Goal: Task Accomplishment & Management: Complete application form

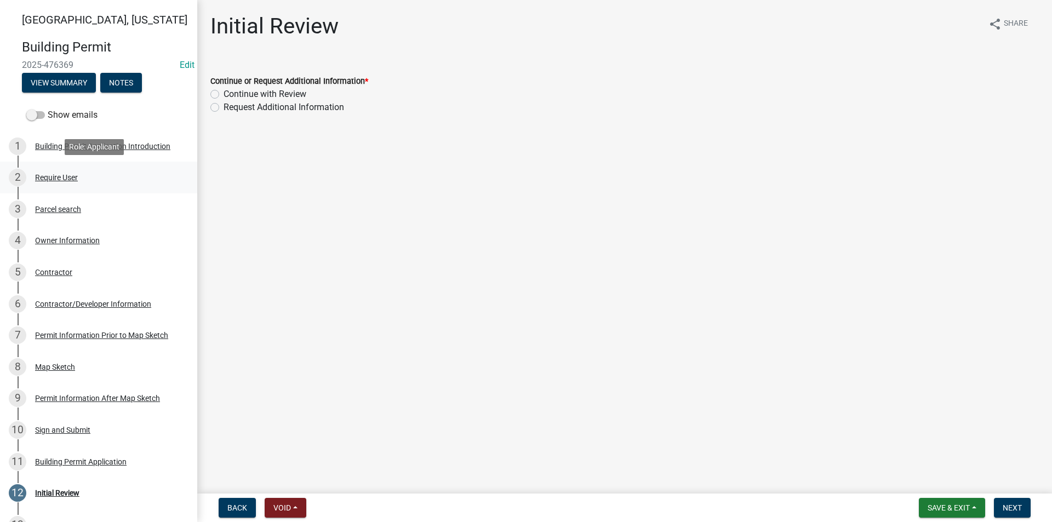
click at [47, 177] on div "Require User" at bounding box center [56, 178] width 43 height 8
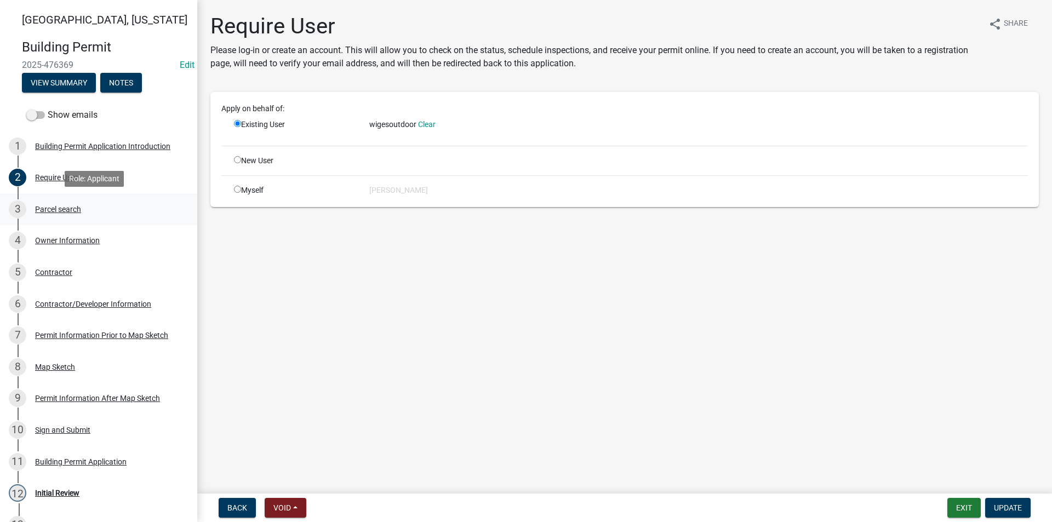
click at [69, 206] on div "Parcel search" at bounding box center [58, 209] width 46 height 8
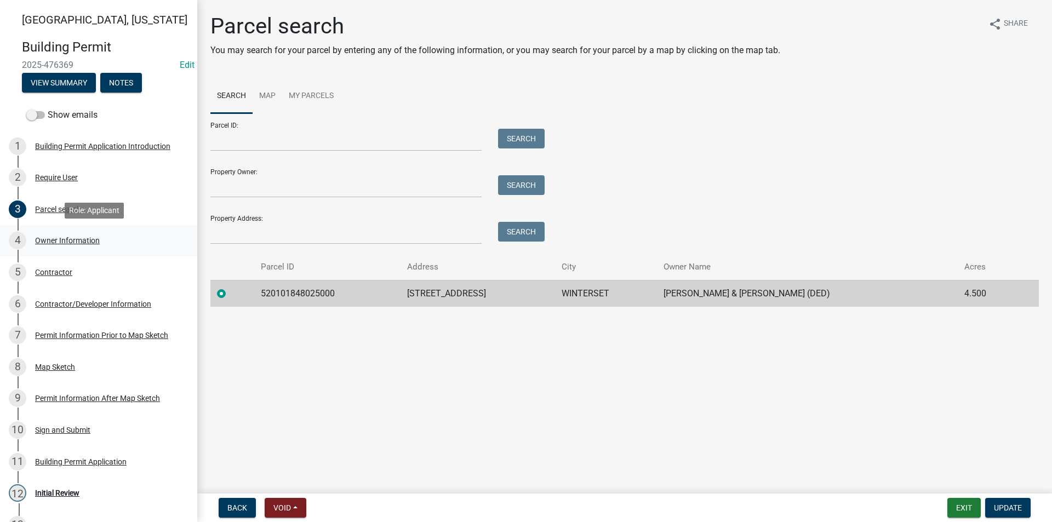
click at [77, 233] on div "4 Owner Information" at bounding box center [94, 241] width 171 height 18
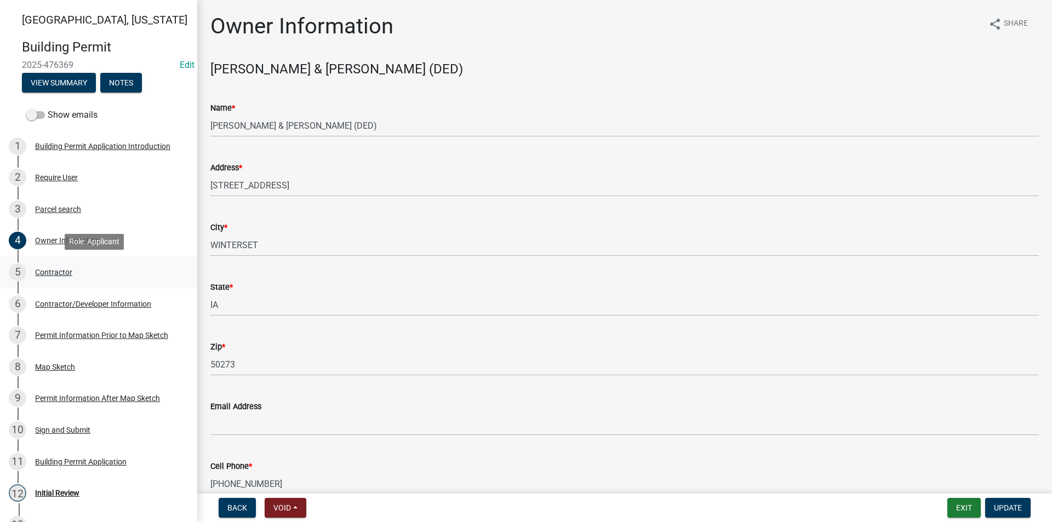
click at [62, 274] on div "Contractor" at bounding box center [53, 272] width 37 height 8
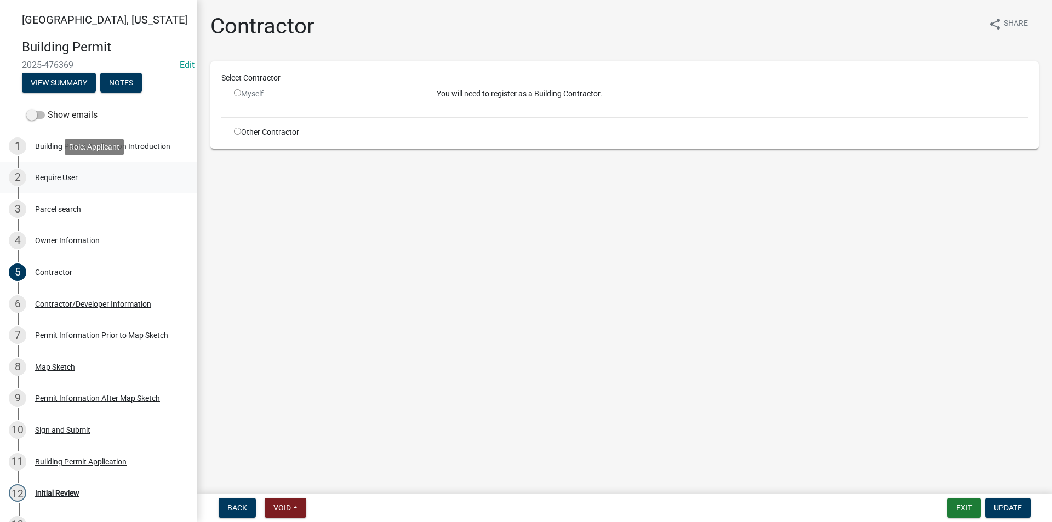
click at [69, 180] on div "Require User" at bounding box center [56, 178] width 43 height 8
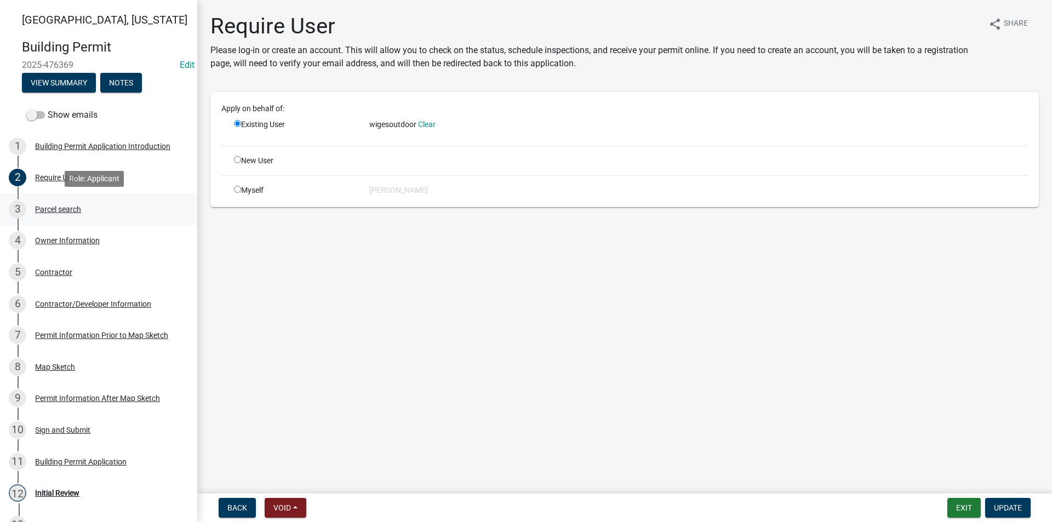
click at [83, 206] on div "3 Parcel search" at bounding box center [94, 209] width 171 height 18
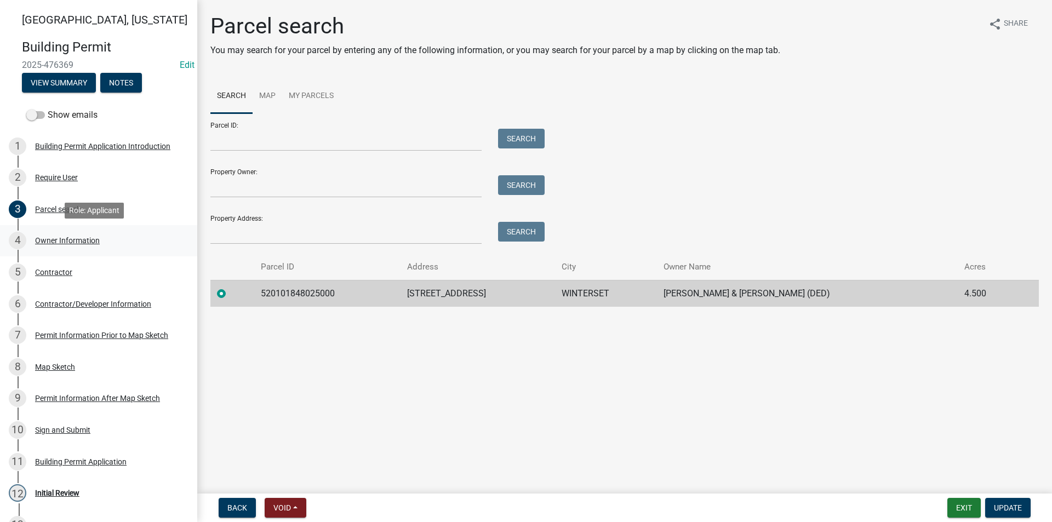
click at [83, 237] on div "Owner Information" at bounding box center [67, 241] width 65 height 8
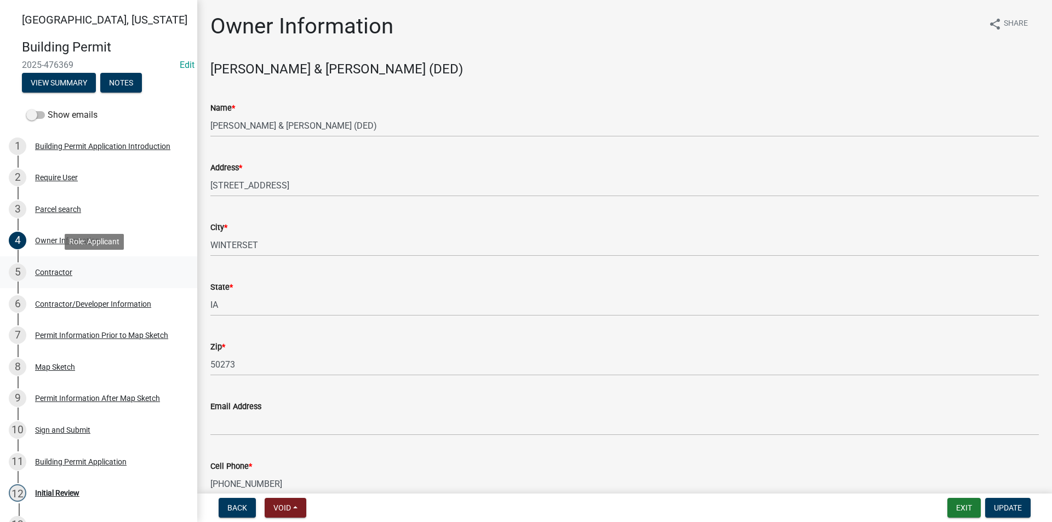
click at [81, 274] on div "5 Contractor" at bounding box center [94, 272] width 171 height 18
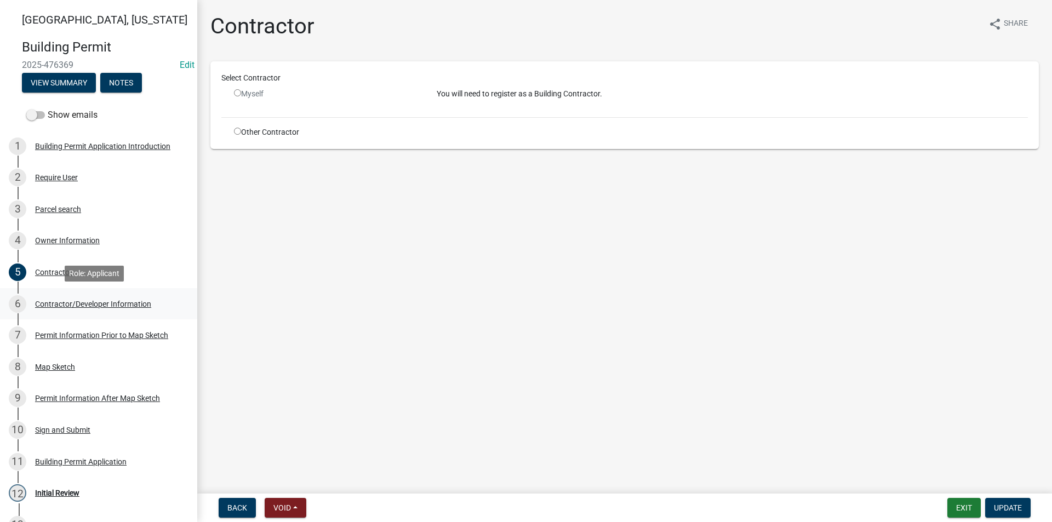
click at [78, 307] on div "Contractor/Developer Information" at bounding box center [93, 304] width 116 height 8
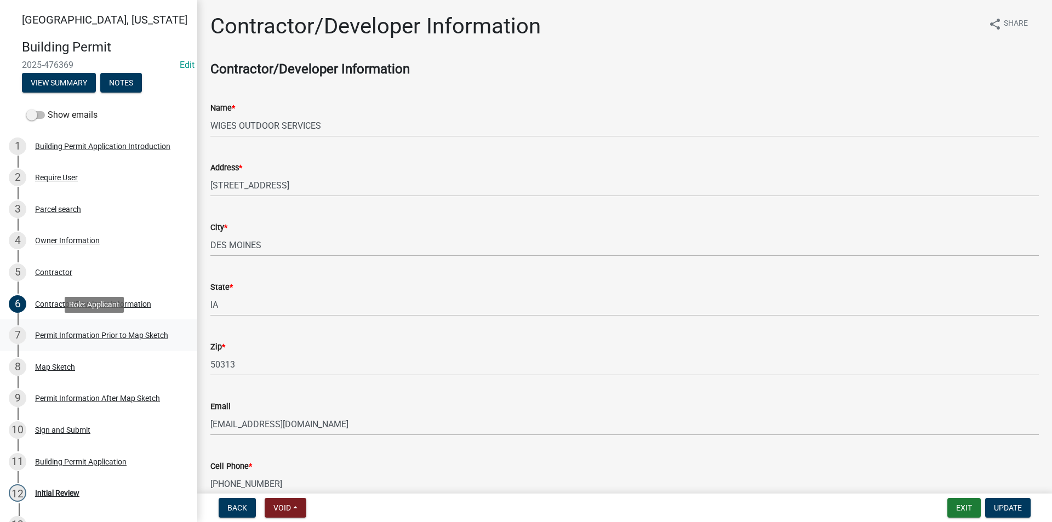
click at [78, 336] on div "Permit Information Prior to Map Sketch" at bounding box center [101, 335] width 133 height 8
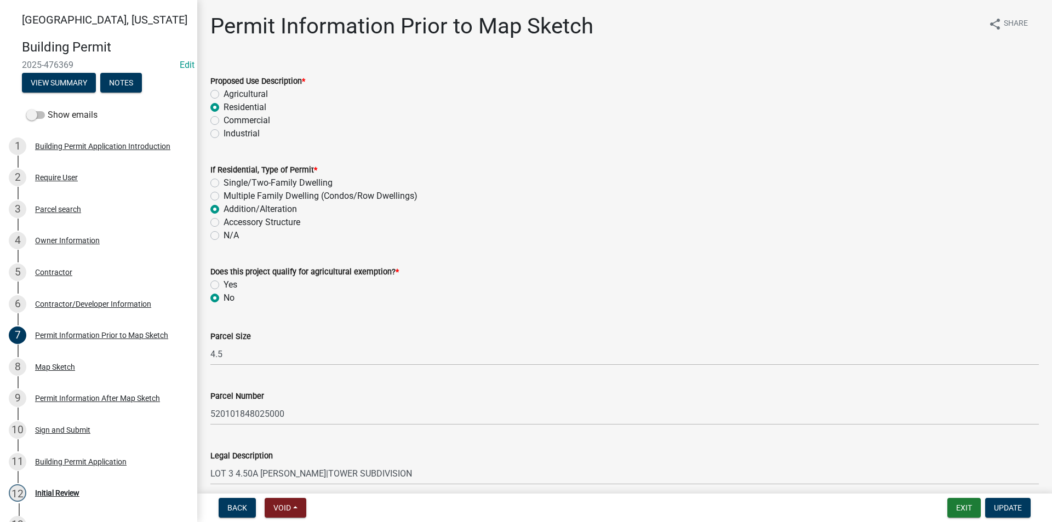
click at [223, 223] on label "Accessory Structure" at bounding box center [261, 222] width 77 height 13
click at [223, 223] on input "Accessory Structure" at bounding box center [226, 219] width 7 height 7
radio input "true"
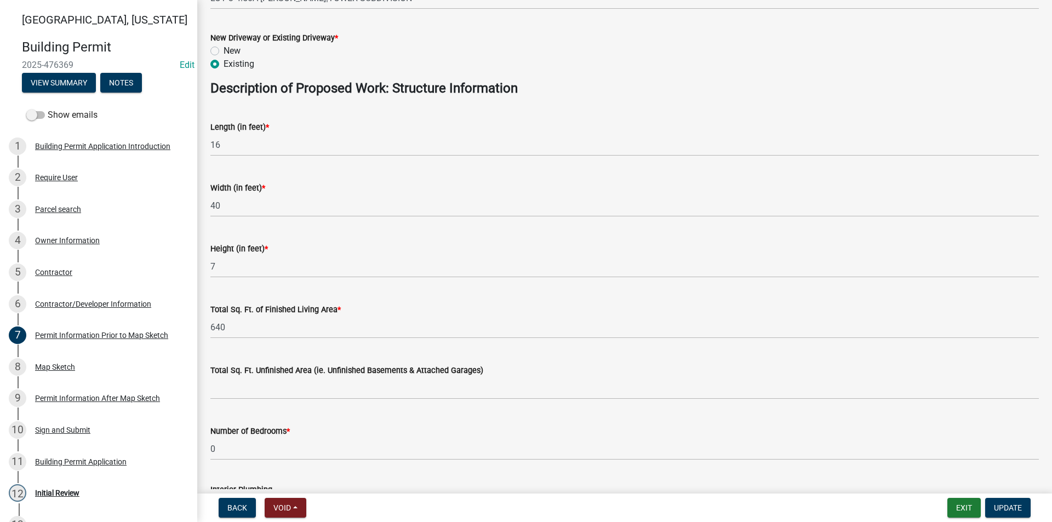
scroll to position [493, 0]
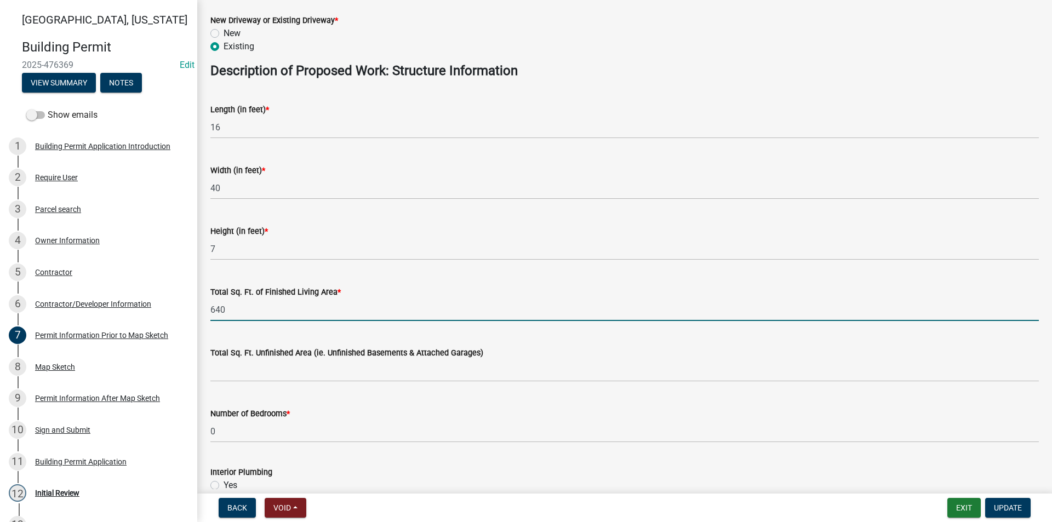
drag, startPoint x: 228, startPoint y: 313, endPoint x: 199, endPoint y: 314, distance: 29.6
click at [199, 314] on div "Permit Information Prior to Map Sketch share Share Proposed Use Description * A…" at bounding box center [624, 89] width 854 height 1139
type input "0"
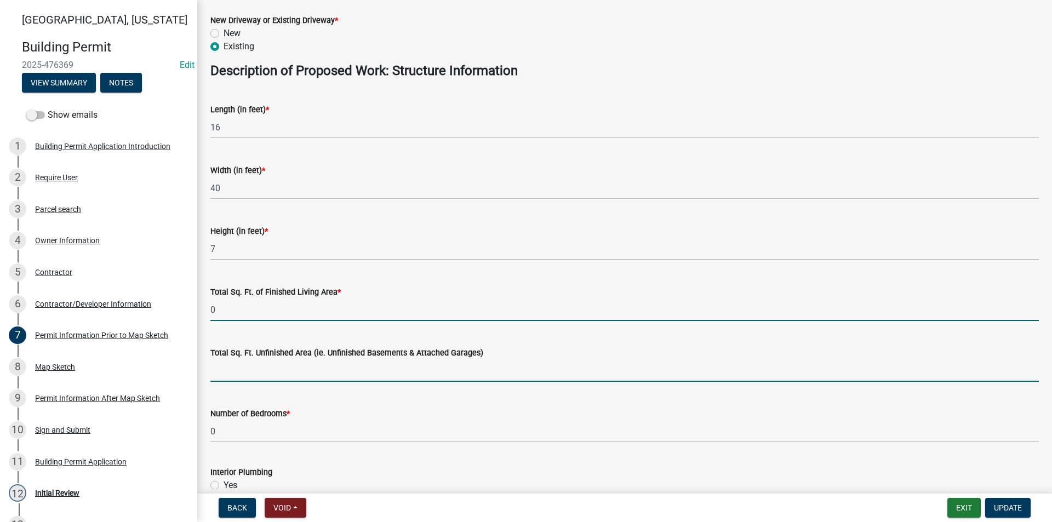
click at [244, 370] on input "text" at bounding box center [624, 370] width 828 height 22
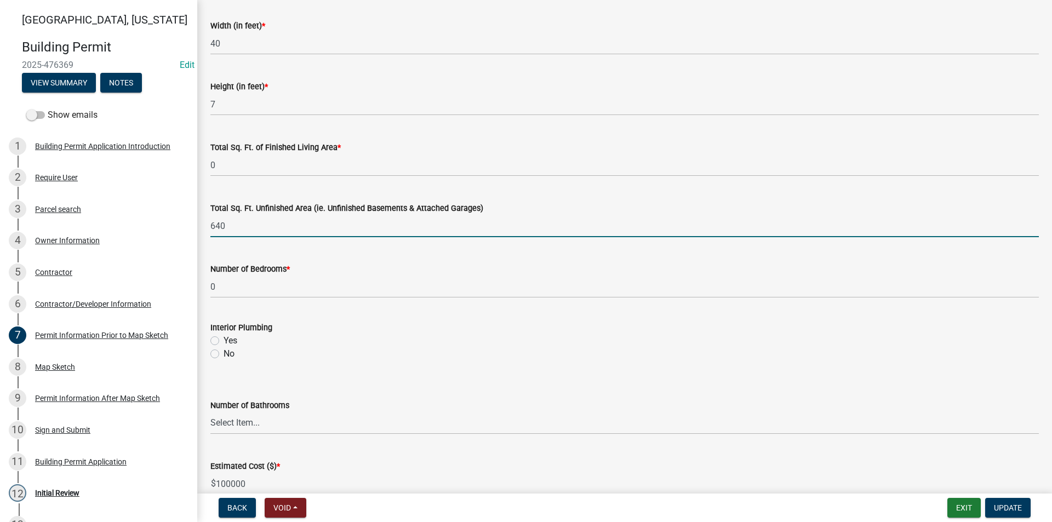
scroll to position [657, 0]
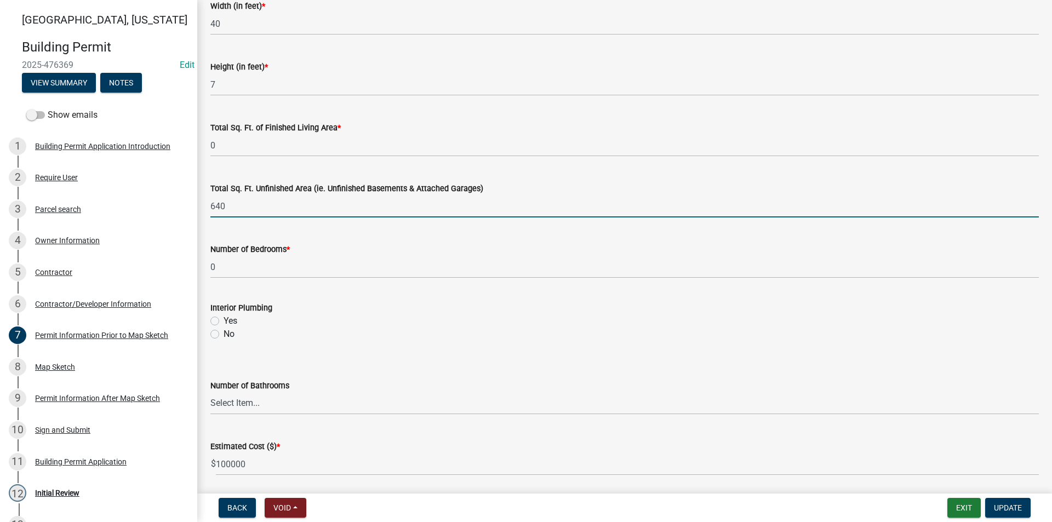
type input "640"
click at [223, 335] on label "No" at bounding box center [228, 334] width 11 height 13
click at [223, 335] on input "No" at bounding box center [226, 331] width 7 height 7
radio input "true"
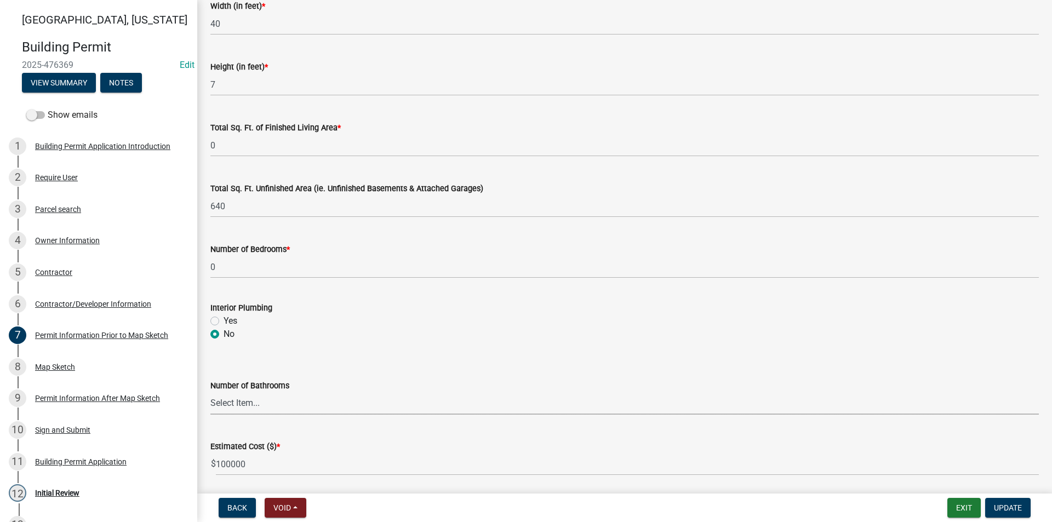
click at [243, 402] on select "Select Item... 0 1 2 3 4 5 6" at bounding box center [624, 403] width 828 height 22
click at [210, 392] on select "Select Item... 0 1 2 3 4 5 6" at bounding box center [624, 403] width 828 height 22
select select "6b2626da-78ea-4ec6-8513-ccc18f4ad425"
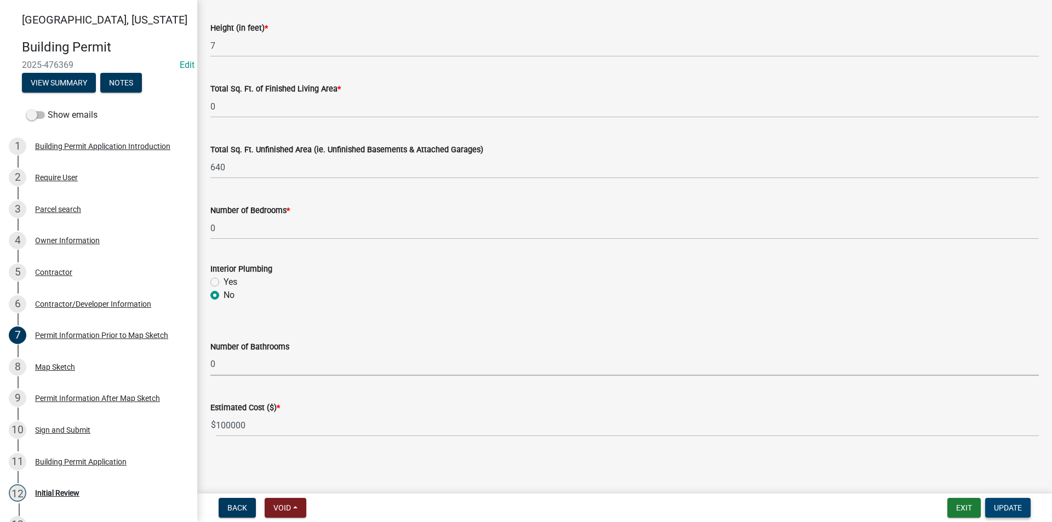
click at [1007, 508] on span "Update" at bounding box center [1008, 507] width 28 height 9
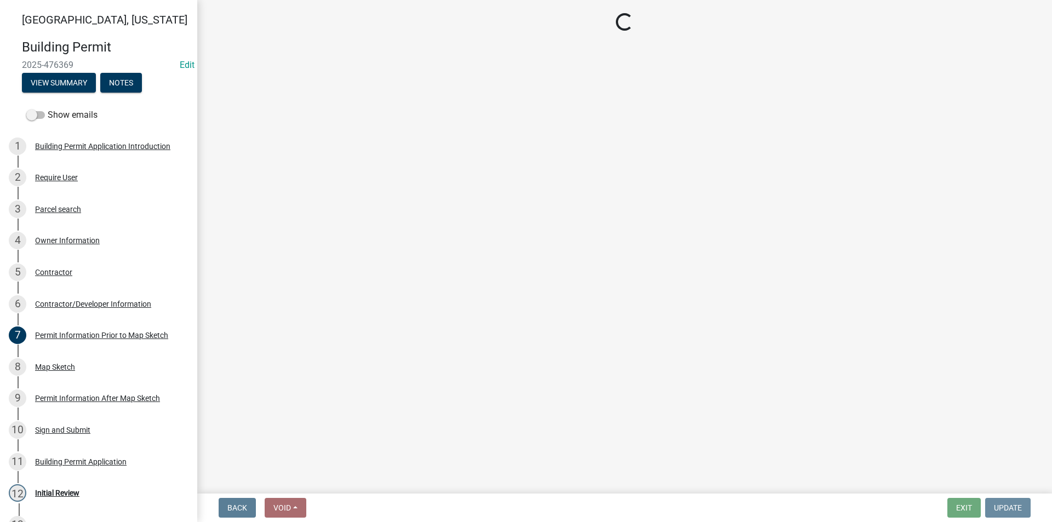
scroll to position [0, 0]
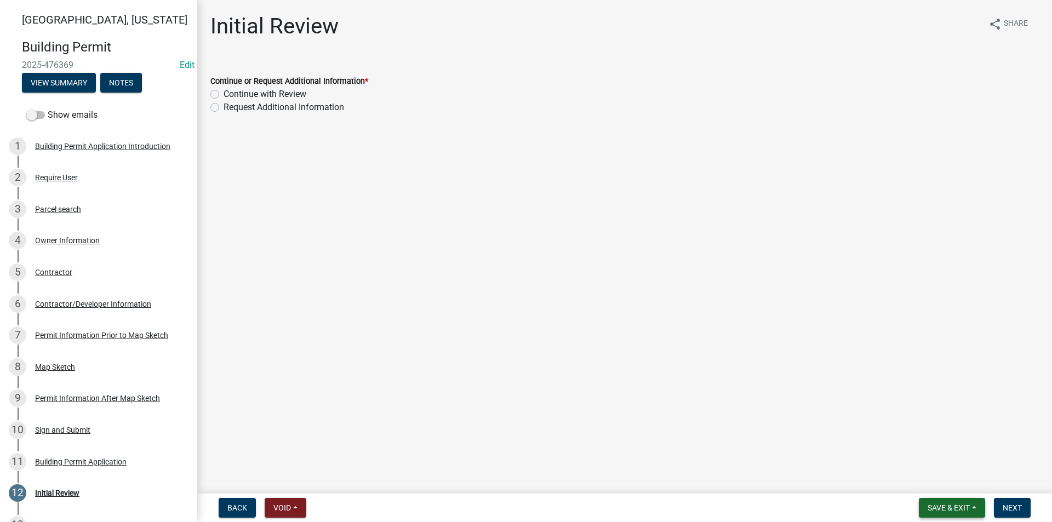
click at [942, 512] on span "Save & Exit" at bounding box center [948, 507] width 42 height 9
click at [922, 458] on button "Save" at bounding box center [941, 453] width 88 height 26
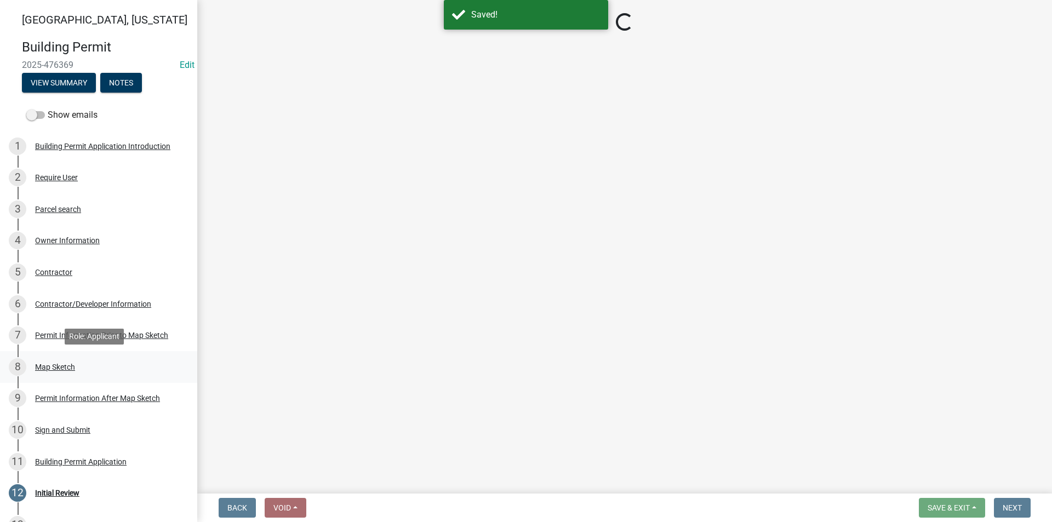
click at [62, 365] on div "Map Sketch" at bounding box center [55, 367] width 40 height 8
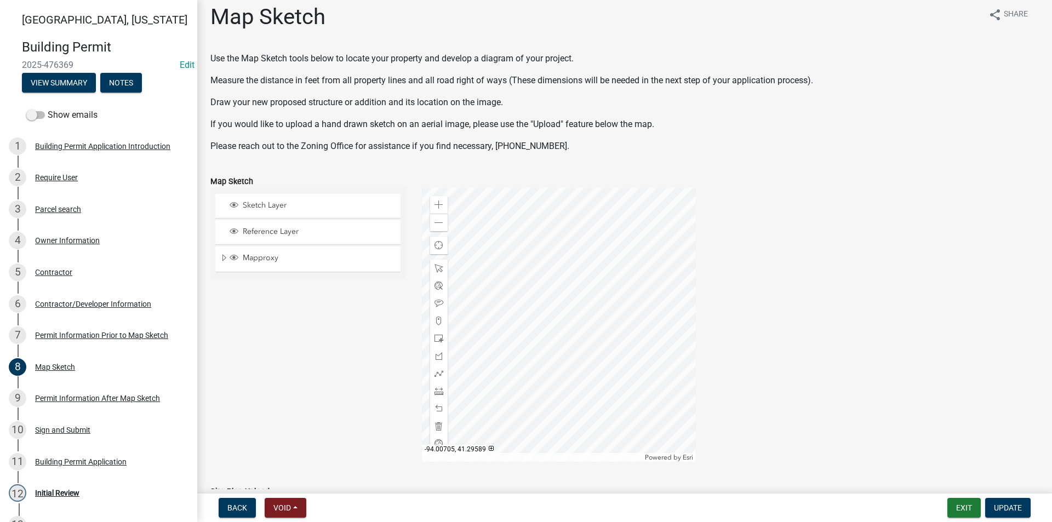
scroll to position [5, 0]
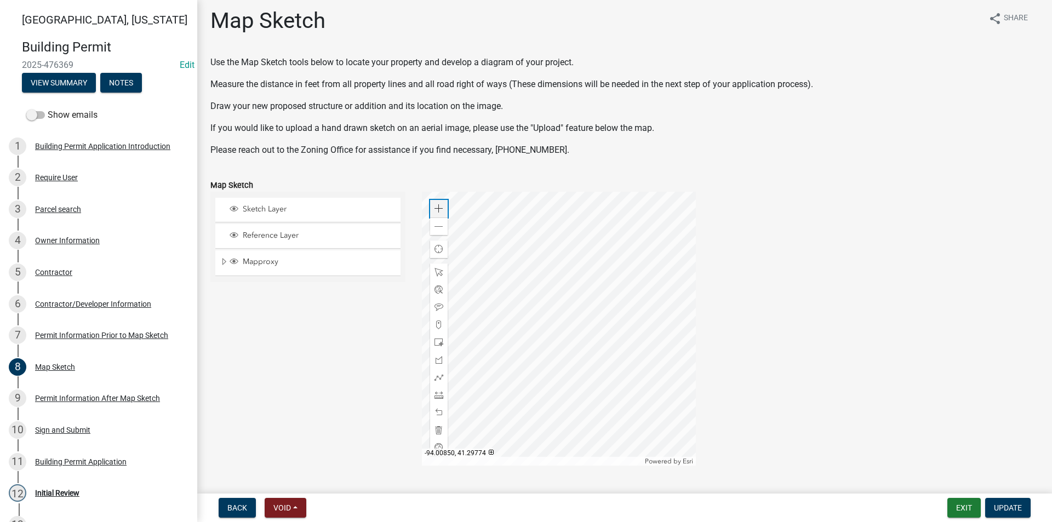
click at [441, 209] on div "Zoom in" at bounding box center [439, 209] width 18 height 18
click at [623, 306] on div at bounding box center [559, 329] width 274 height 274
click at [436, 211] on span at bounding box center [438, 208] width 9 height 9
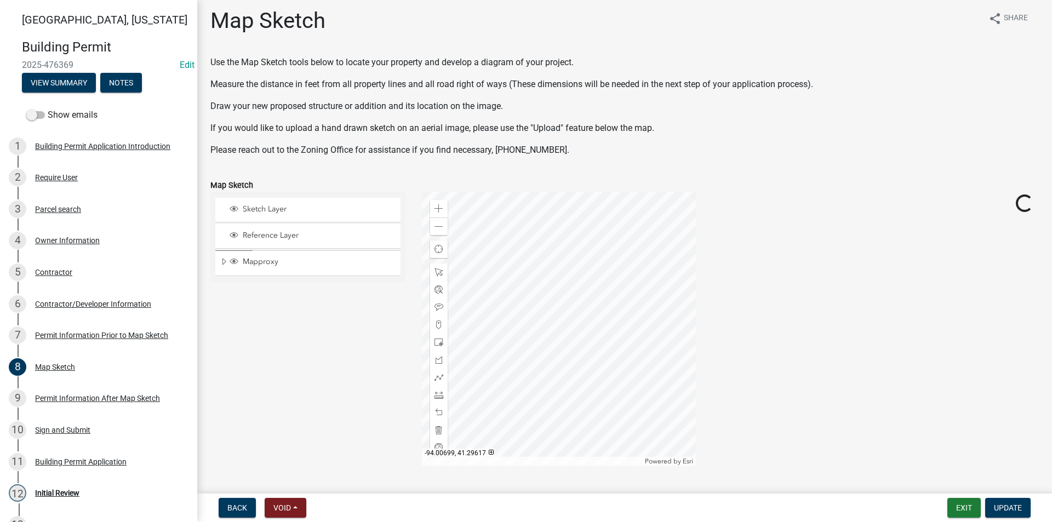
click at [567, 291] on div at bounding box center [559, 329] width 274 height 274
click at [439, 394] on span at bounding box center [438, 395] width 9 height 9
click at [436, 394] on span at bounding box center [438, 395] width 9 height 9
click at [500, 267] on div at bounding box center [559, 329] width 274 height 274
click at [563, 249] on div at bounding box center [559, 329] width 274 height 274
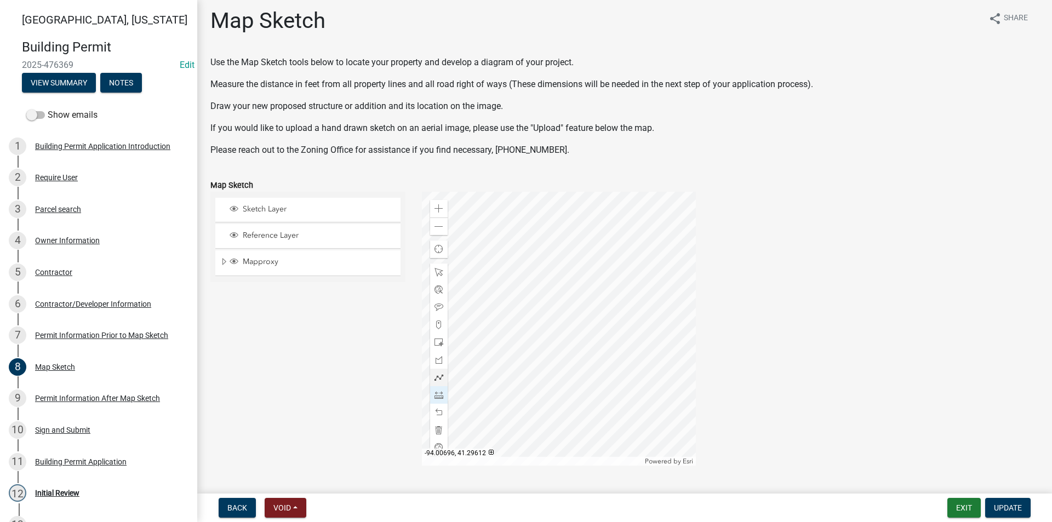
click at [594, 354] on div at bounding box center [559, 329] width 274 height 274
click at [61, 341] on div "7 Permit Information Prior to Map Sketch" at bounding box center [94, 335] width 171 height 18
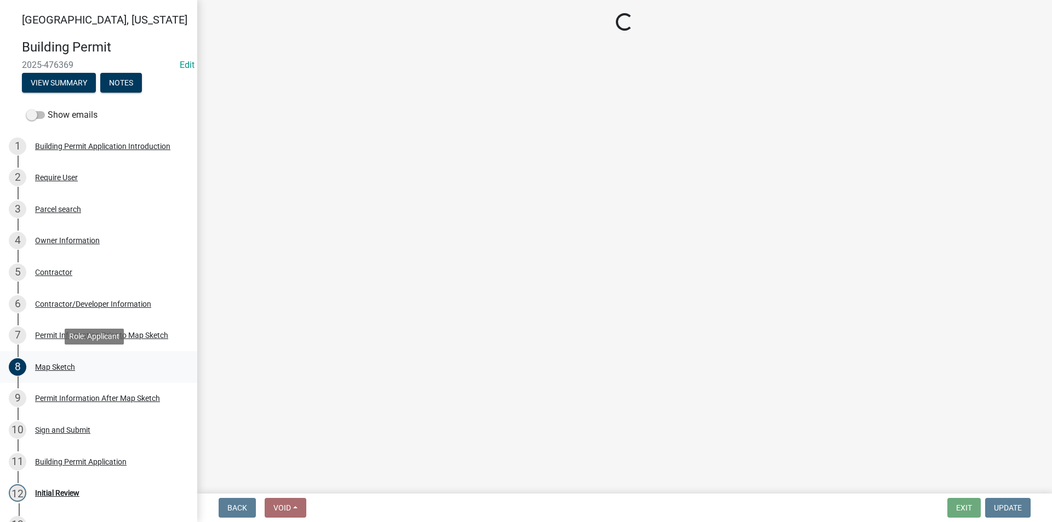
select select "6b2626da-78ea-4ec6-8513-ccc18f4ad425"
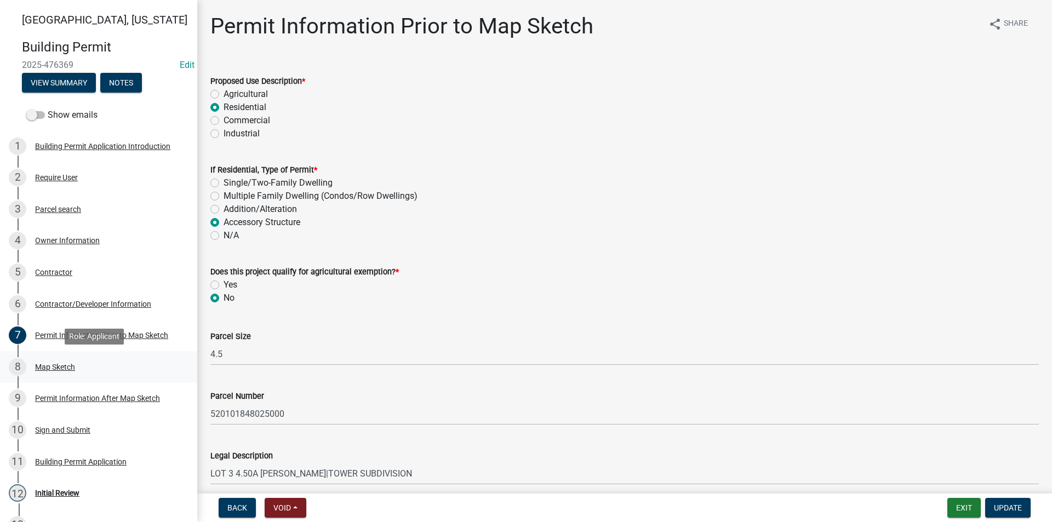
click at [66, 366] on div "Map Sketch" at bounding box center [55, 367] width 40 height 8
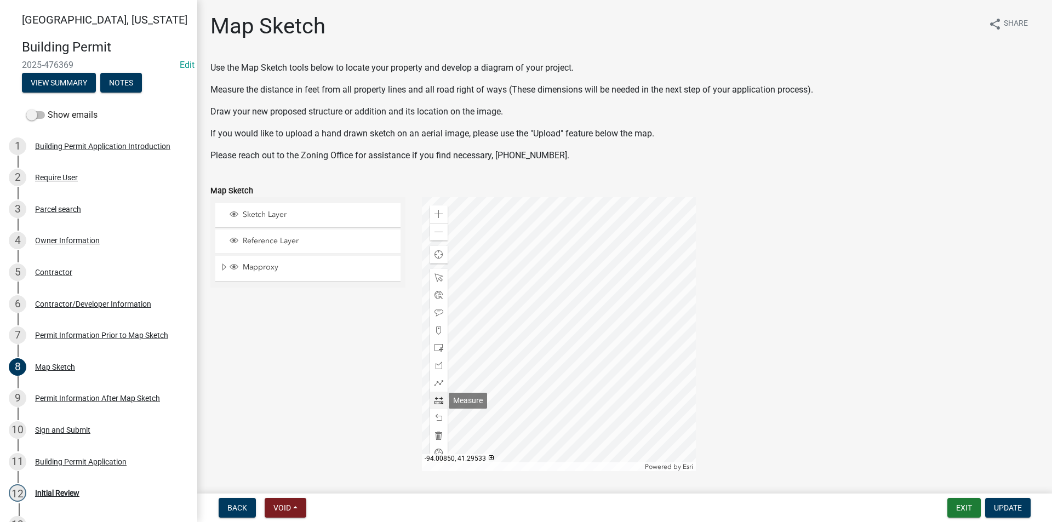
click at [434, 401] on span at bounding box center [438, 400] width 9 height 9
click at [439, 211] on span at bounding box center [438, 214] width 9 height 9
click at [609, 225] on div at bounding box center [559, 334] width 274 height 274
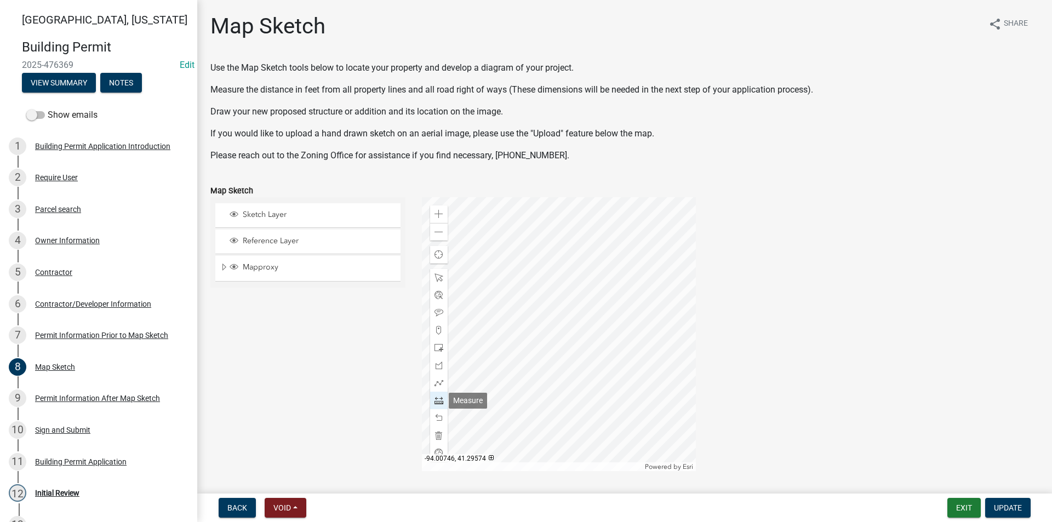
click at [438, 401] on span at bounding box center [438, 400] width 9 height 9
click at [440, 210] on span at bounding box center [438, 214] width 9 height 9
click at [558, 360] on div at bounding box center [559, 334] width 274 height 274
click at [439, 214] on span at bounding box center [438, 214] width 9 height 9
click at [487, 228] on div at bounding box center [559, 334] width 274 height 274
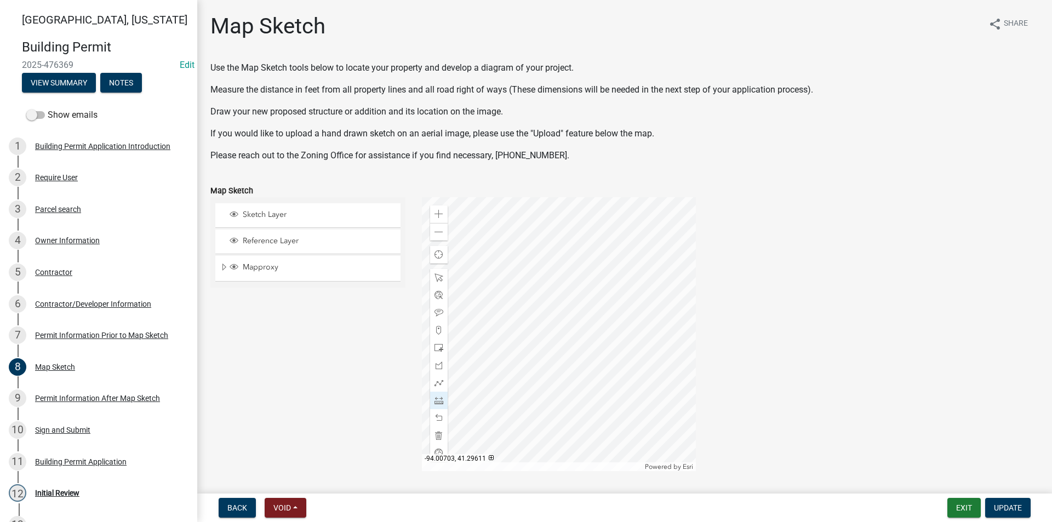
click at [517, 334] on div at bounding box center [559, 334] width 274 height 274
click at [581, 318] on div at bounding box center [559, 334] width 274 height 274
click at [437, 342] on div at bounding box center [439, 348] width 18 height 18
click at [561, 351] on div at bounding box center [559, 334] width 274 height 274
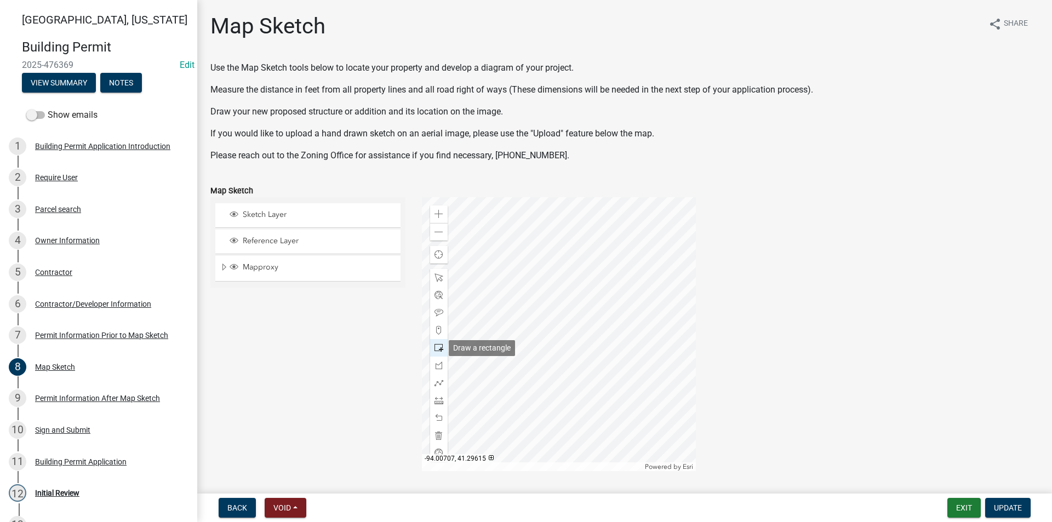
click at [438, 345] on span at bounding box center [438, 347] width 9 height 9
click at [485, 246] on div at bounding box center [559, 334] width 274 height 274
click at [438, 232] on span at bounding box center [438, 232] width 9 height 9
click at [436, 347] on span at bounding box center [438, 347] width 9 height 9
click at [520, 290] on div at bounding box center [559, 334] width 274 height 274
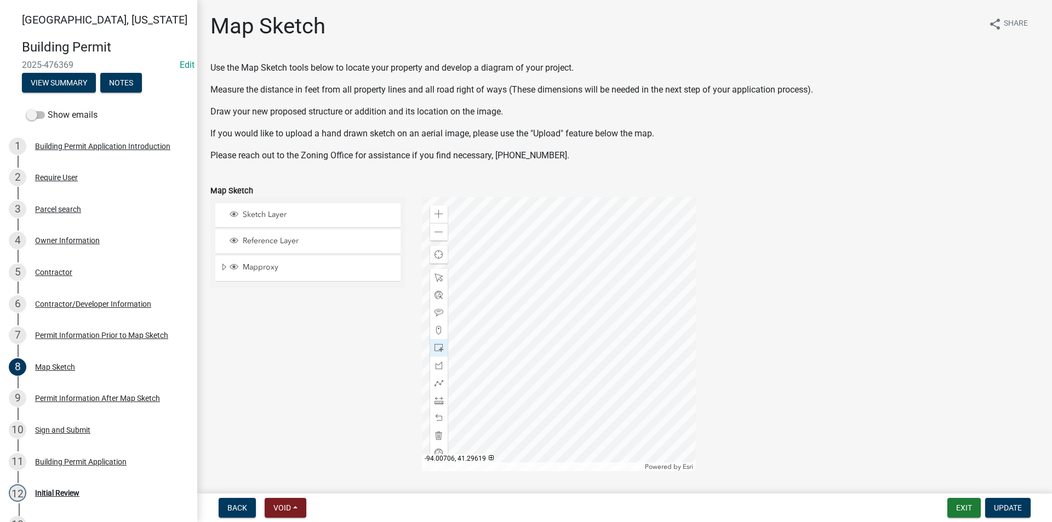
click at [539, 295] on div at bounding box center [559, 334] width 274 height 274
click at [39, 394] on div "Permit Information After Map Sketch" at bounding box center [97, 398] width 125 height 8
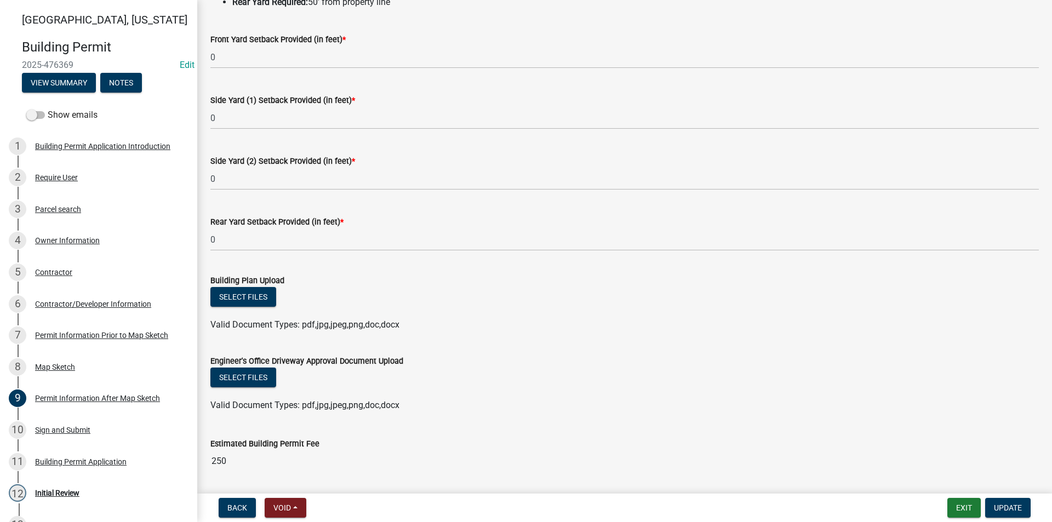
scroll to position [115, 0]
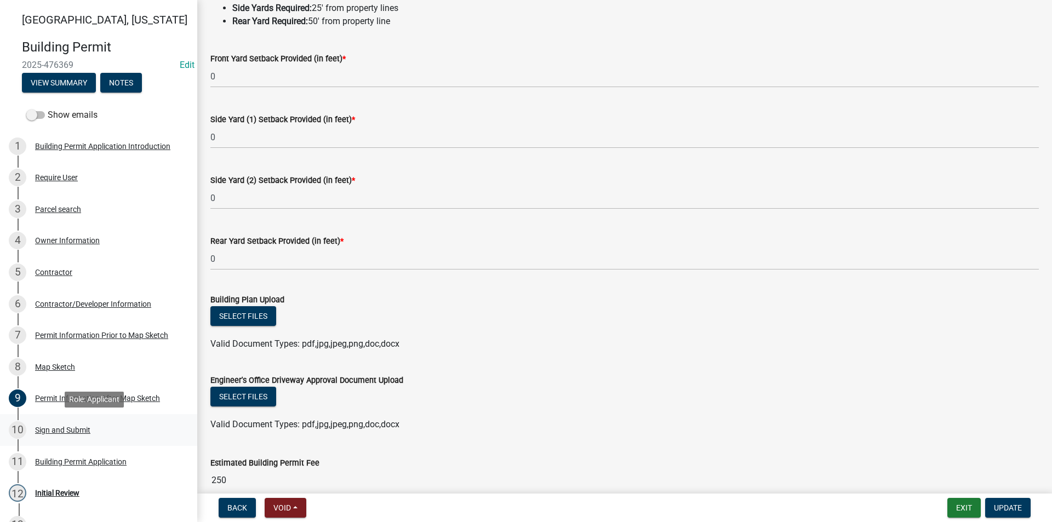
click at [69, 431] on div "Sign and Submit" at bounding box center [62, 430] width 55 height 8
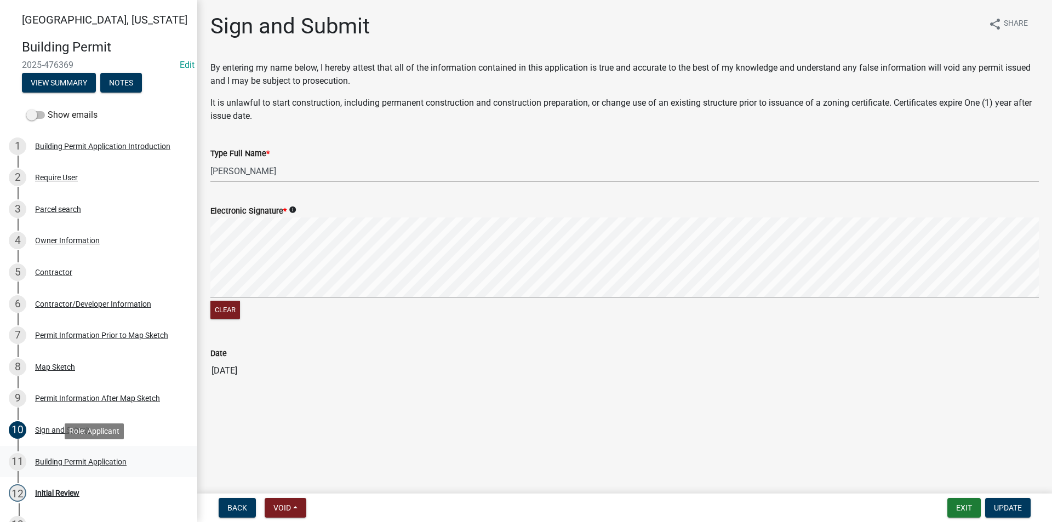
click at [76, 455] on div "11 Building Permit Application" at bounding box center [94, 462] width 171 height 18
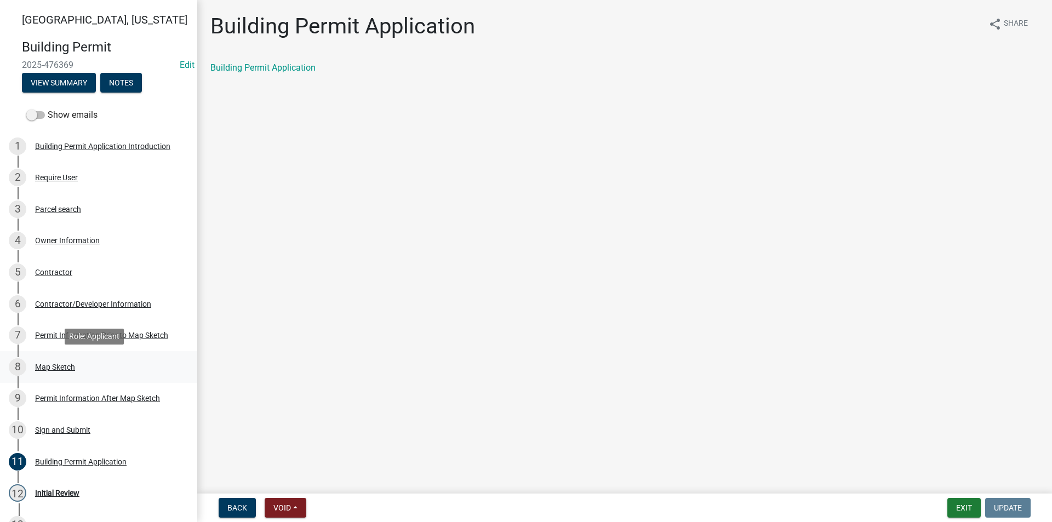
click at [60, 365] on div "Map Sketch" at bounding box center [55, 367] width 40 height 8
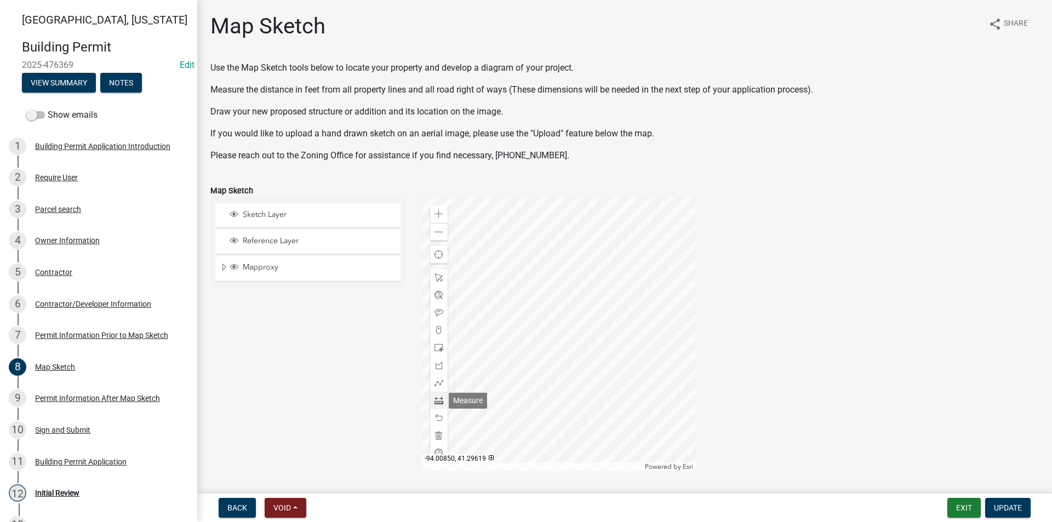
click at [436, 397] on span at bounding box center [438, 400] width 9 height 9
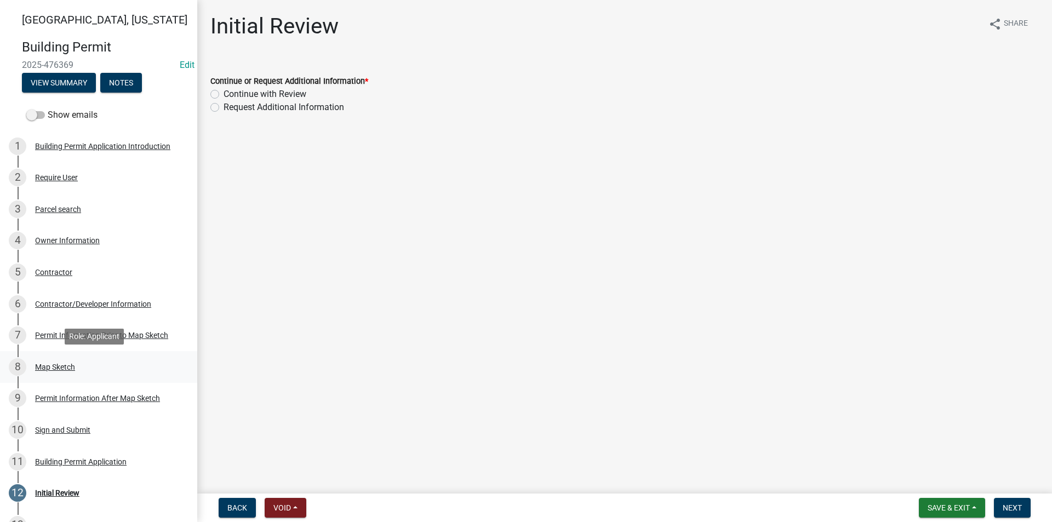
click at [57, 366] on div "Map Sketch" at bounding box center [55, 367] width 40 height 8
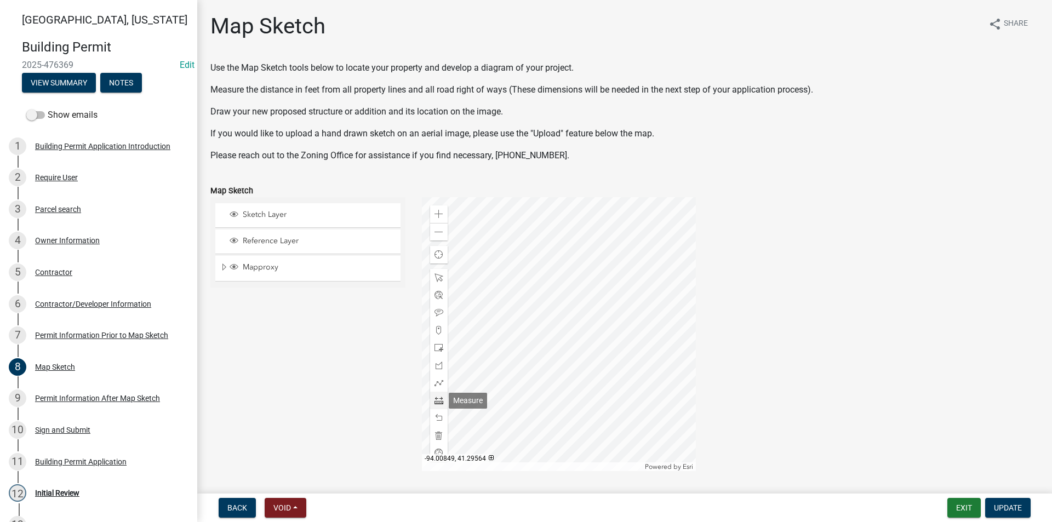
click at [436, 404] on span at bounding box center [438, 400] width 9 height 9
click at [434, 213] on span at bounding box center [438, 214] width 9 height 9
click at [435, 207] on div "Zoom in" at bounding box center [439, 214] width 18 height 18
click at [593, 217] on div at bounding box center [559, 334] width 274 height 274
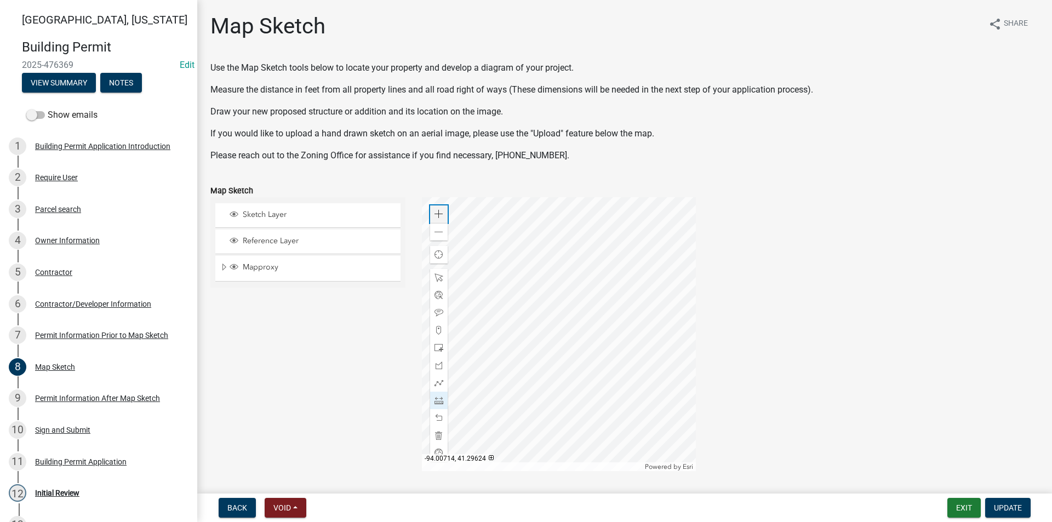
click at [438, 218] on span at bounding box center [438, 214] width 9 height 9
click at [587, 352] on div at bounding box center [559, 334] width 274 height 274
click at [473, 243] on div at bounding box center [559, 334] width 274 height 274
click at [528, 229] on div at bounding box center [559, 334] width 274 height 274
click at [564, 363] on div at bounding box center [559, 334] width 274 height 274
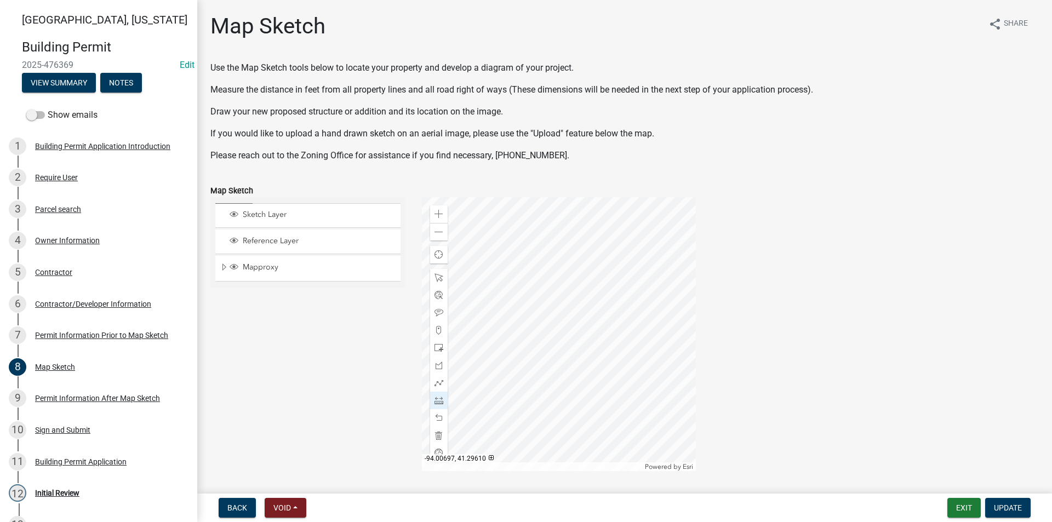
click at [564, 363] on div at bounding box center [559, 334] width 274 height 274
click at [438, 434] on span at bounding box center [438, 435] width 9 height 9
click at [483, 241] on div at bounding box center [559, 334] width 274 height 274
click at [513, 348] on div at bounding box center [559, 334] width 274 height 274
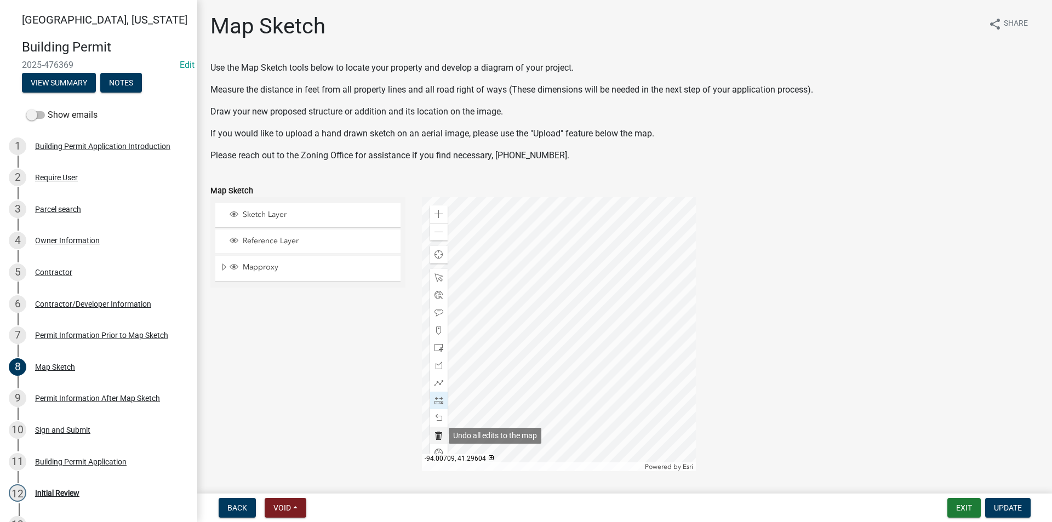
click at [438, 438] on span at bounding box center [438, 435] width 9 height 9
click at [441, 237] on div "Zoom out" at bounding box center [439, 232] width 18 height 18
click at [437, 215] on span at bounding box center [438, 214] width 9 height 9
click at [474, 243] on div at bounding box center [559, 334] width 274 height 274
click at [509, 380] on div at bounding box center [559, 334] width 274 height 274
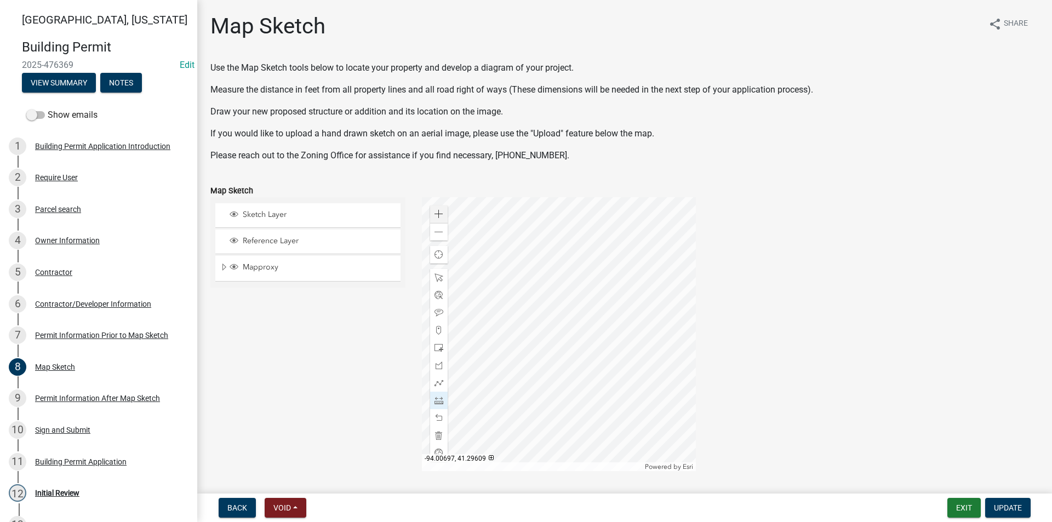
click at [565, 367] on div at bounding box center [559, 334] width 274 height 274
click at [439, 348] on span at bounding box center [438, 347] width 9 height 9
click at [533, 376] on div at bounding box center [559, 334] width 274 height 274
click at [434, 279] on span at bounding box center [438, 277] width 9 height 9
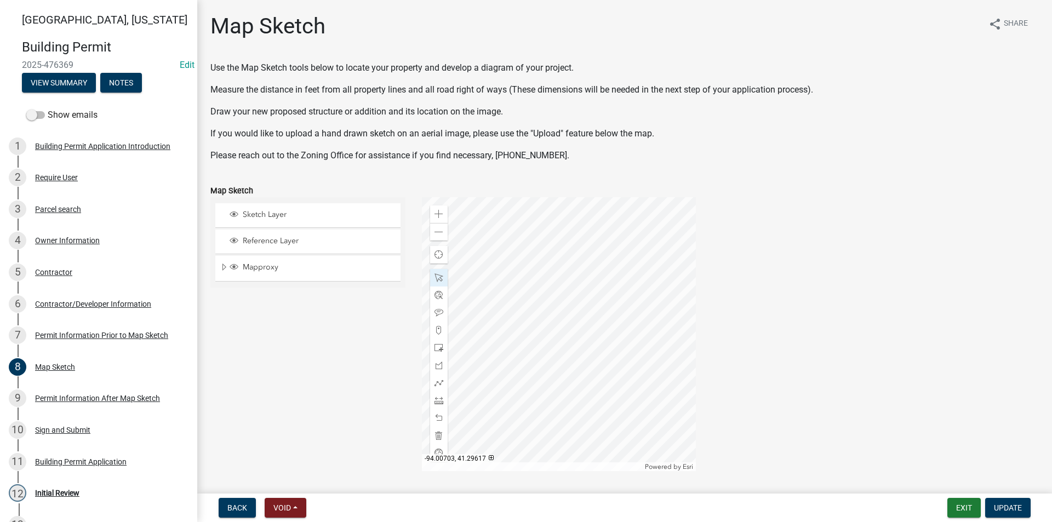
click at [507, 274] on div at bounding box center [559, 334] width 274 height 274
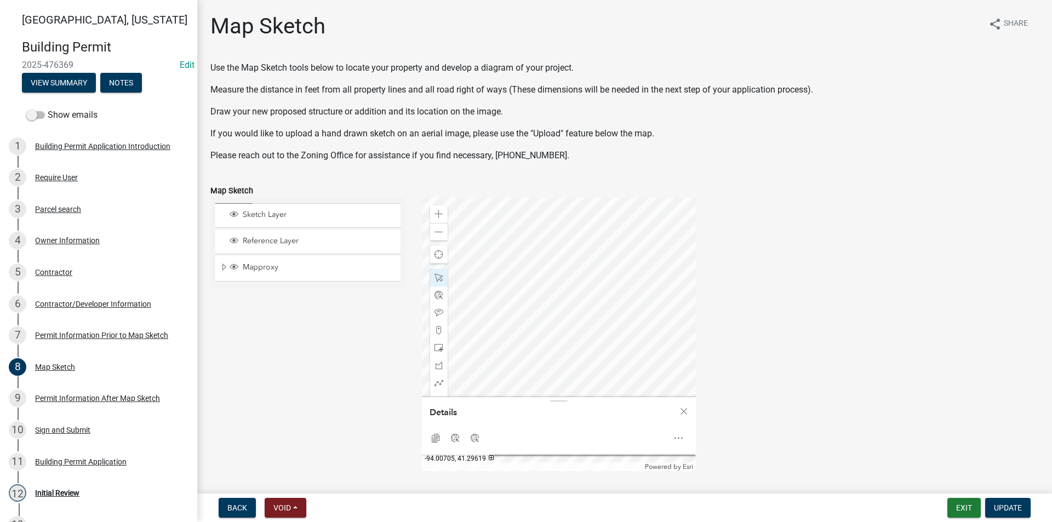
click at [535, 261] on div at bounding box center [559, 334] width 274 height 274
click at [589, 274] on div at bounding box center [559, 334] width 274 height 274
click at [535, 288] on div at bounding box center [559, 334] width 274 height 274
click at [554, 288] on div at bounding box center [559, 334] width 274 height 274
click at [528, 242] on div at bounding box center [559, 334] width 274 height 274
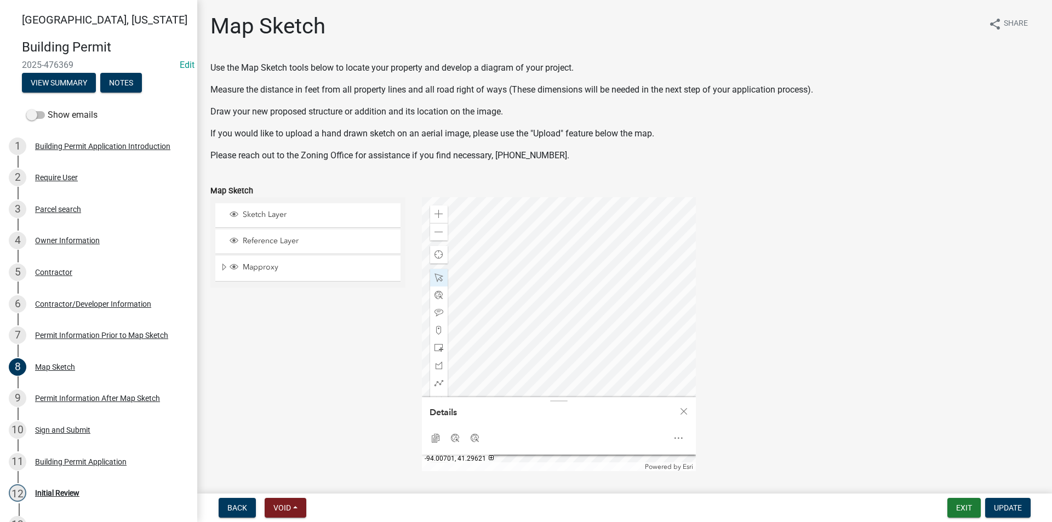
click at [544, 211] on div at bounding box center [559, 334] width 274 height 274
click at [545, 285] on div at bounding box center [559, 334] width 274 height 274
click at [544, 282] on div at bounding box center [559, 334] width 274 height 274
click at [607, 325] on div at bounding box center [559, 334] width 274 height 274
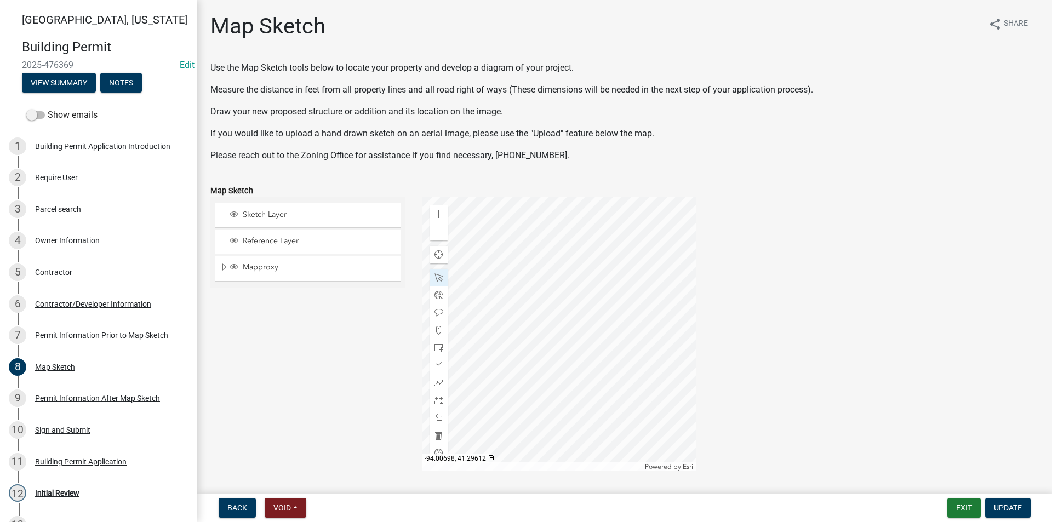
click at [570, 330] on div at bounding box center [559, 334] width 274 height 274
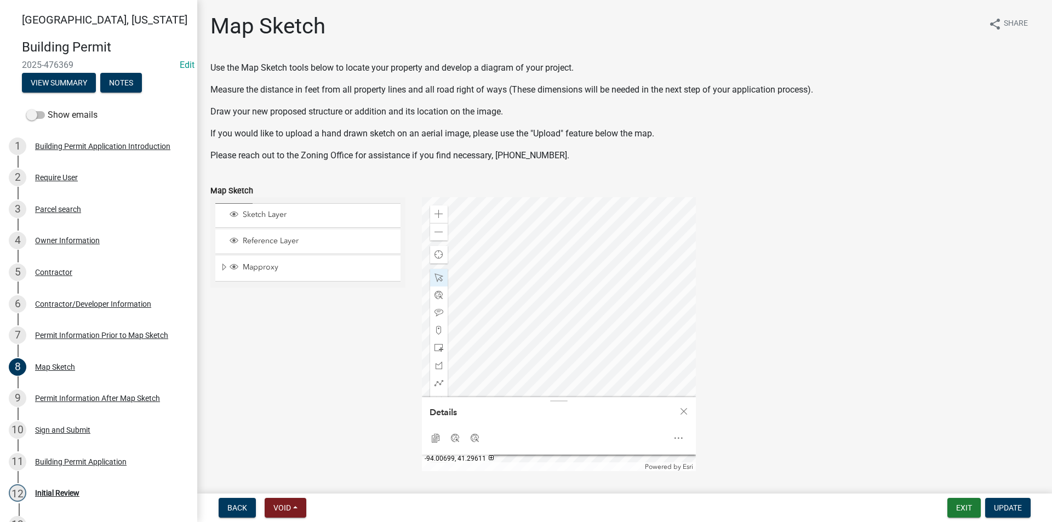
click at [565, 340] on div at bounding box center [559, 334] width 274 height 274
click at [549, 277] on div at bounding box center [559, 334] width 274 height 274
click at [553, 278] on div at bounding box center [559, 334] width 274 height 274
click at [533, 373] on div at bounding box center [559, 334] width 274 height 274
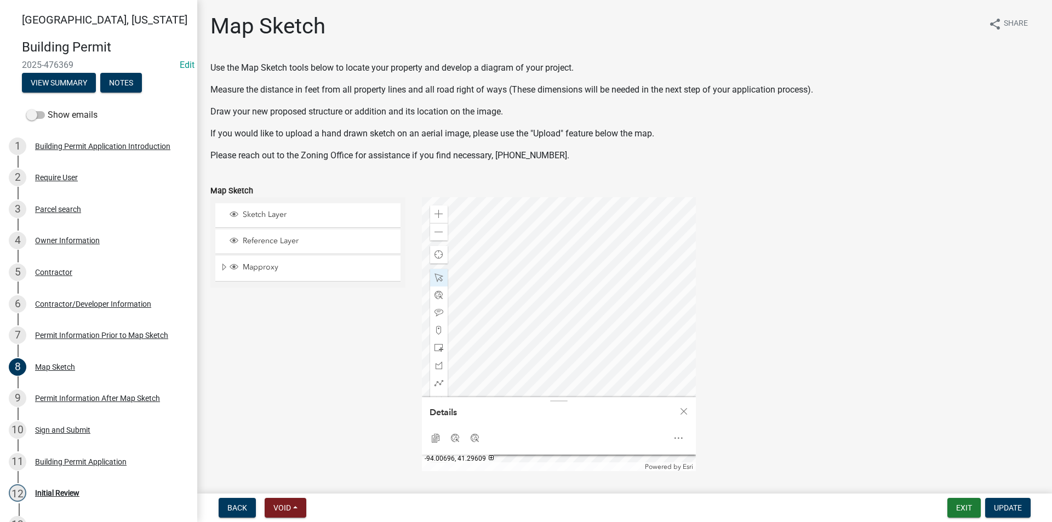
click at [591, 361] on div at bounding box center [559, 334] width 274 height 274
click at [535, 373] on div at bounding box center [559, 334] width 274 height 274
click at [525, 360] on div at bounding box center [559, 334] width 274 height 274
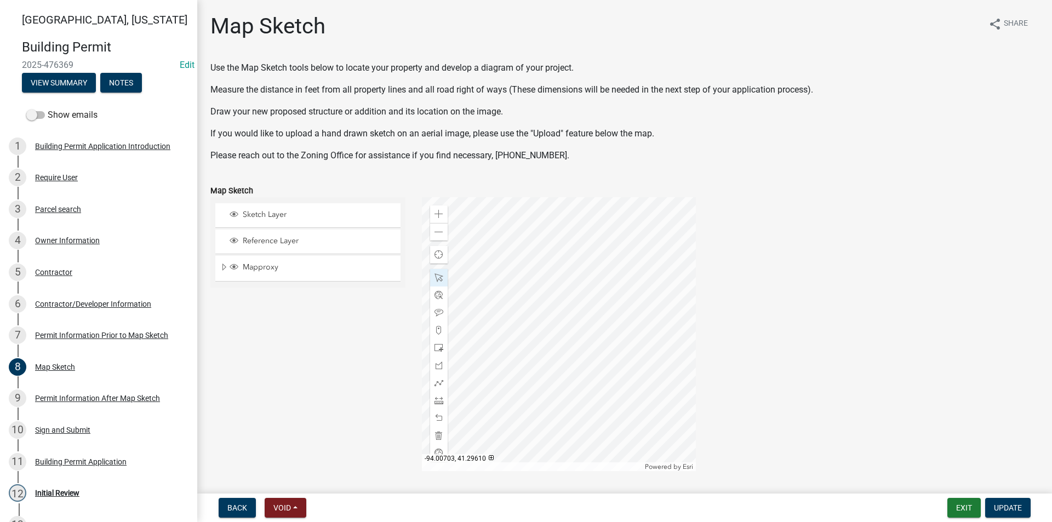
click at [524, 359] on div at bounding box center [559, 334] width 274 height 274
click at [525, 359] on div at bounding box center [559, 334] width 274 height 274
click at [557, 348] on div at bounding box center [559, 334] width 274 height 274
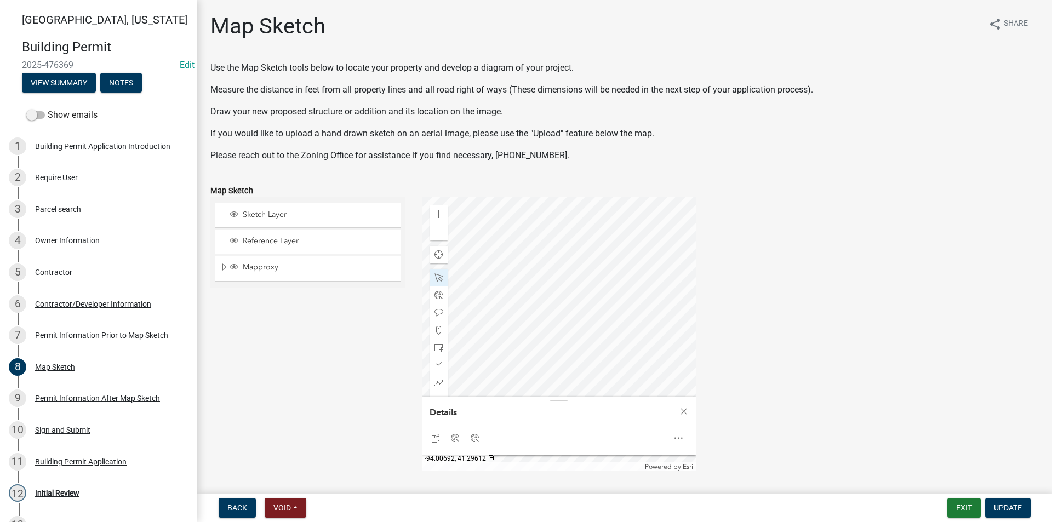
click at [624, 323] on div at bounding box center [559, 334] width 274 height 274
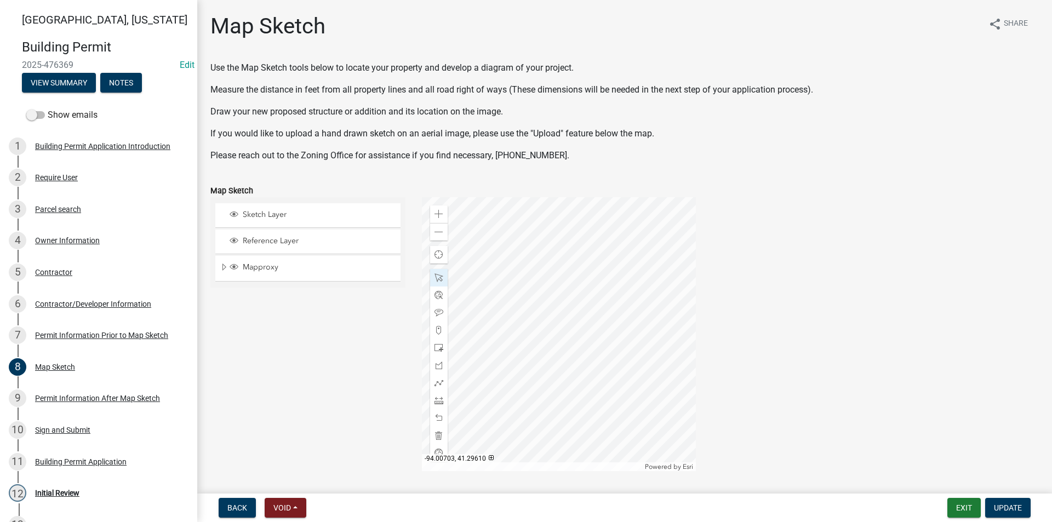
click at [524, 353] on div at bounding box center [559, 334] width 274 height 274
click at [577, 363] on div at bounding box center [559, 334] width 274 height 274
click at [579, 364] on div at bounding box center [559, 334] width 274 height 274
click at [437, 281] on span at bounding box center [438, 277] width 9 height 9
click at [497, 249] on div at bounding box center [559, 334] width 274 height 274
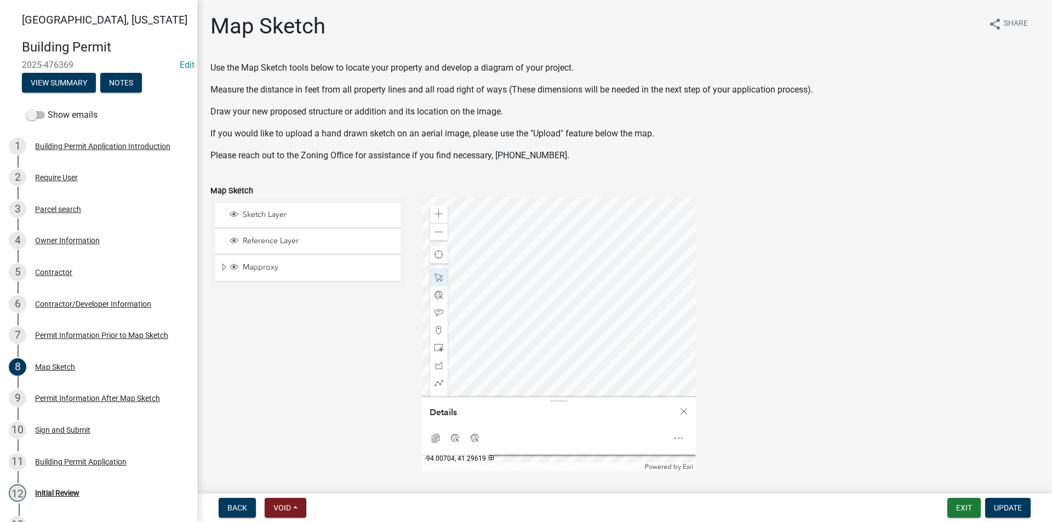
click at [512, 236] on div at bounding box center [559, 334] width 274 height 274
click at [518, 300] on div at bounding box center [559, 334] width 274 height 274
click at [519, 302] on div at bounding box center [559, 334] width 274 height 274
click at [520, 302] on div at bounding box center [559, 334] width 274 height 274
click at [524, 276] on div at bounding box center [559, 334] width 274 height 274
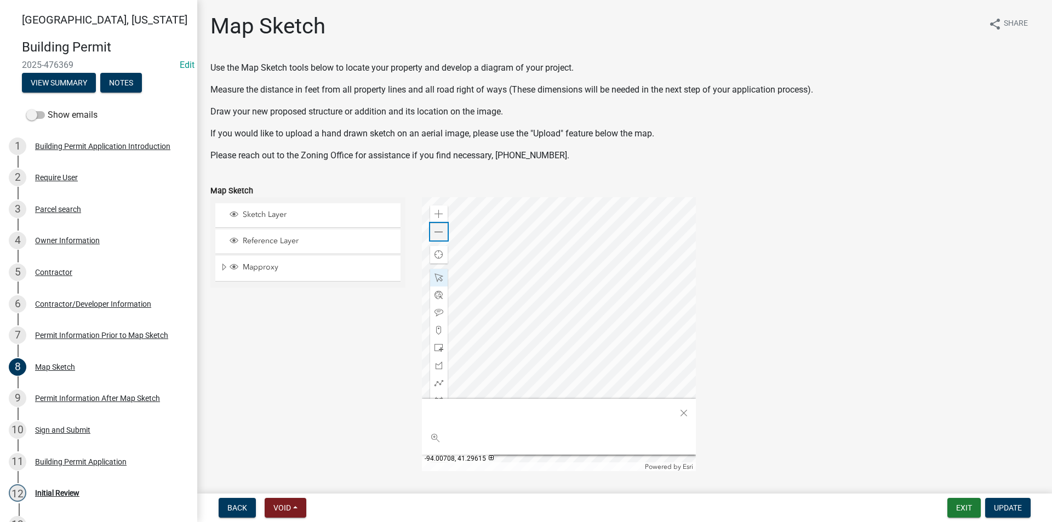
click at [434, 232] on span at bounding box center [438, 232] width 9 height 9
click at [556, 303] on div at bounding box center [559, 334] width 274 height 274
click at [586, 366] on div at bounding box center [559, 334] width 274 height 274
click at [584, 359] on div at bounding box center [559, 334] width 274 height 274
click at [630, 337] on div at bounding box center [559, 334] width 274 height 274
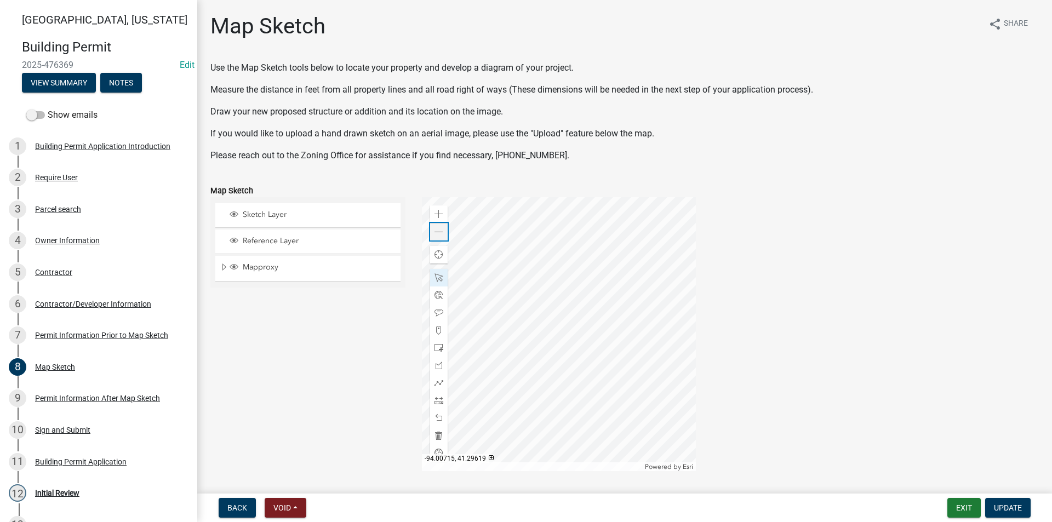
click at [434, 235] on span at bounding box center [438, 232] width 9 height 9
click at [439, 400] on span at bounding box center [438, 400] width 9 height 9
click at [540, 286] on div at bounding box center [559, 334] width 274 height 274
click at [564, 285] on div at bounding box center [559, 334] width 274 height 274
click at [588, 276] on div at bounding box center [559, 334] width 274 height 274
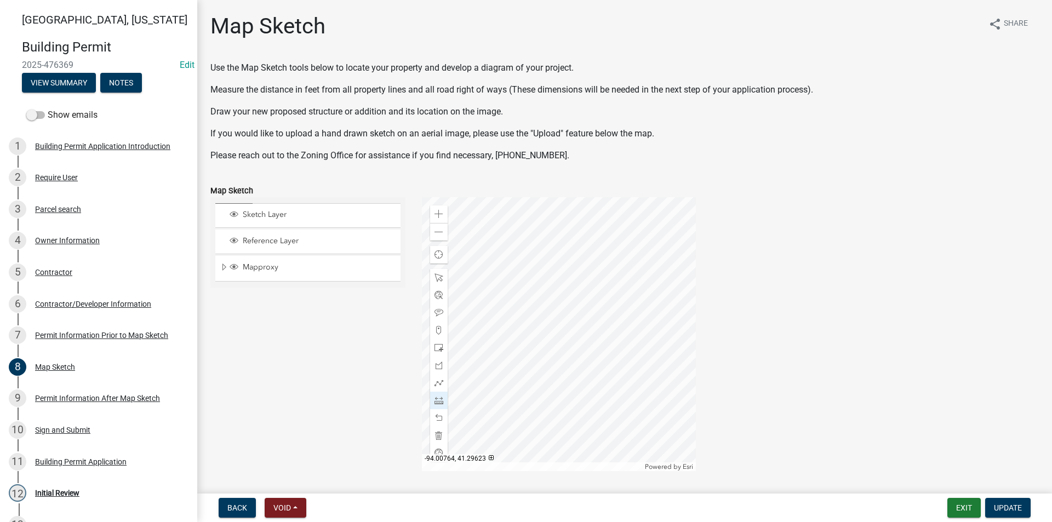
click at [487, 267] on div at bounding box center [559, 334] width 274 height 274
click at [472, 266] on div at bounding box center [559, 334] width 274 height 274
click at [492, 336] on div at bounding box center [559, 334] width 274 height 274
click at [538, 320] on div at bounding box center [559, 334] width 274 height 274
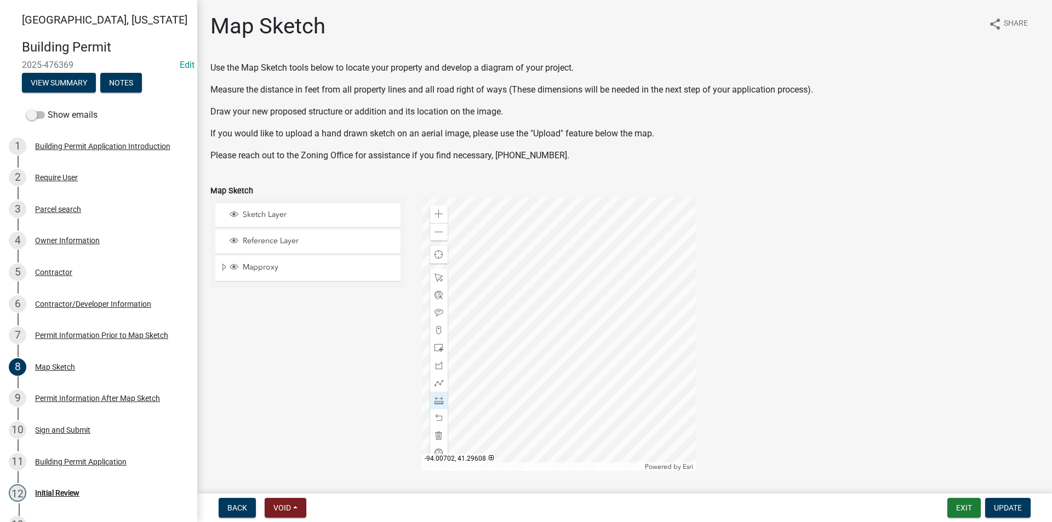
click at [560, 311] on div at bounding box center [559, 334] width 274 height 274
click at [561, 293] on div at bounding box center [559, 334] width 274 height 274
click at [559, 346] on div at bounding box center [559, 334] width 274 height 274
click at [579, 405] on div at bounding box center [559, 334] width 274 height 274
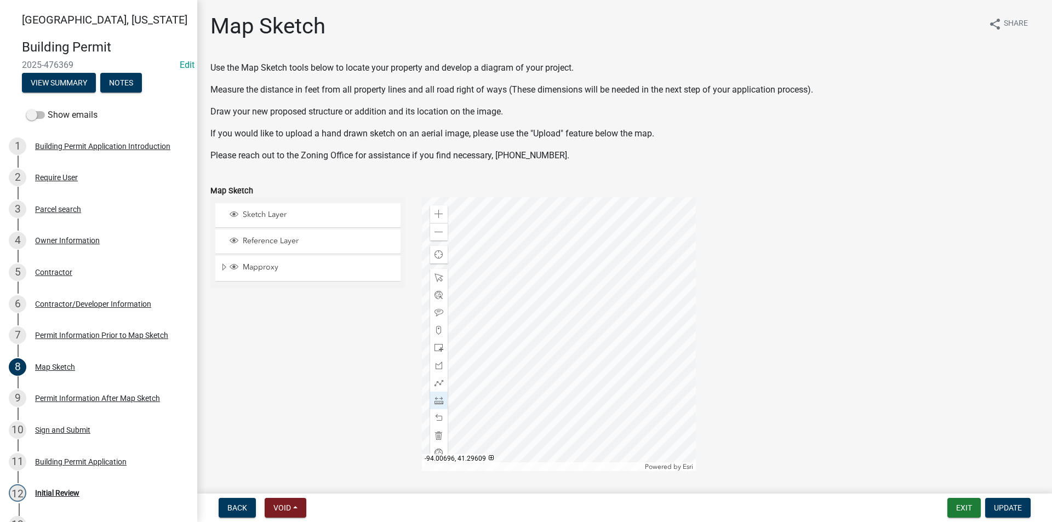
click at [577, 295] on div at bounding box center [559, 334] width 274 height 274
click at [498, 302] on div at bounding box center [559, 334] width 274 height 274
click at [441, 306] on div at bounding box center [559, 334] width 274 height 274
click at [422, 314] on div at bounding box center [559, 334] width 274 height 274
click at [627, 323] on div at bounding box center [559, 334] width 274 height 274
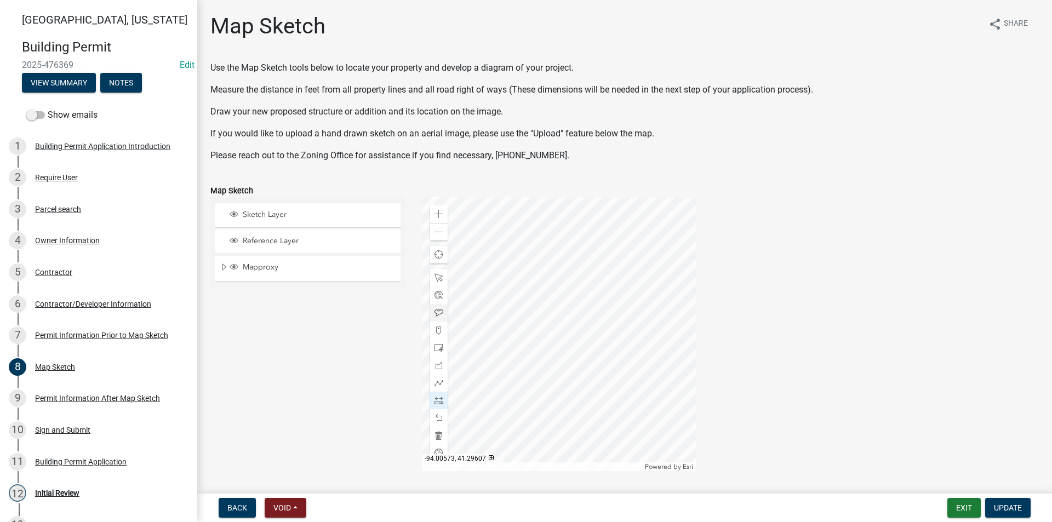
click at [627, 323] on div at bounding box center [559, 334] width 274 height 274
click at [696, 338] on div at bounding box center [559, 334] width 274 height 274
click at [611, 278] on div at bounding box center [559, 334] width 274 height 274
click at [553, 289] on div at bounding box center [559, 334] width 274 height 274
click at [544, 301] on div at bounding box center [559, 334] width 274 height 274
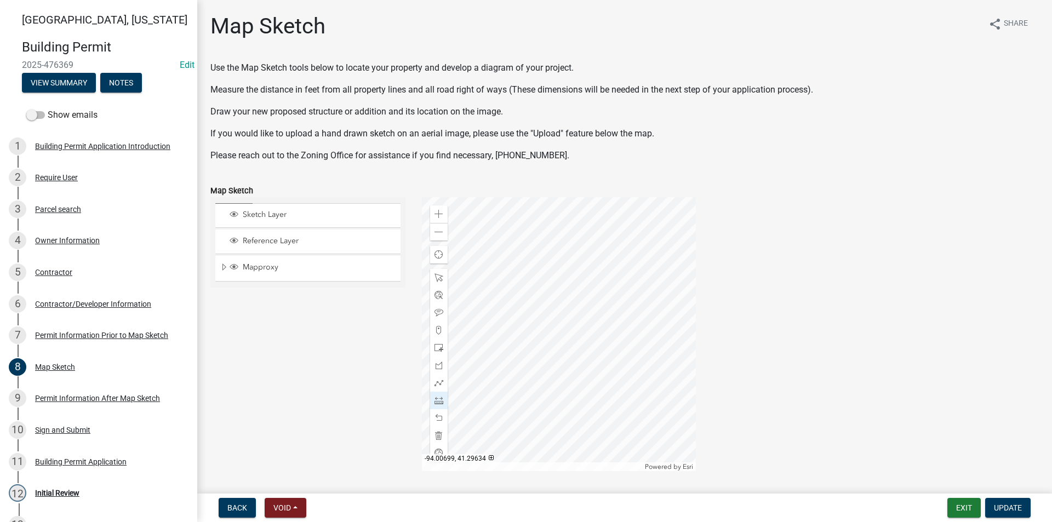
click at [558, 354] on div at bounding box center [559, 334] width 274 height 274
click at [552, 351] on div at bounding box center [559, 334] width 274 height 274
click at [554, 217] on div at bounding box center [559, 334] width 274 height 274
click at [1006, 504] on span "Update" at bounding box center [1008, 507] width 28 height 9
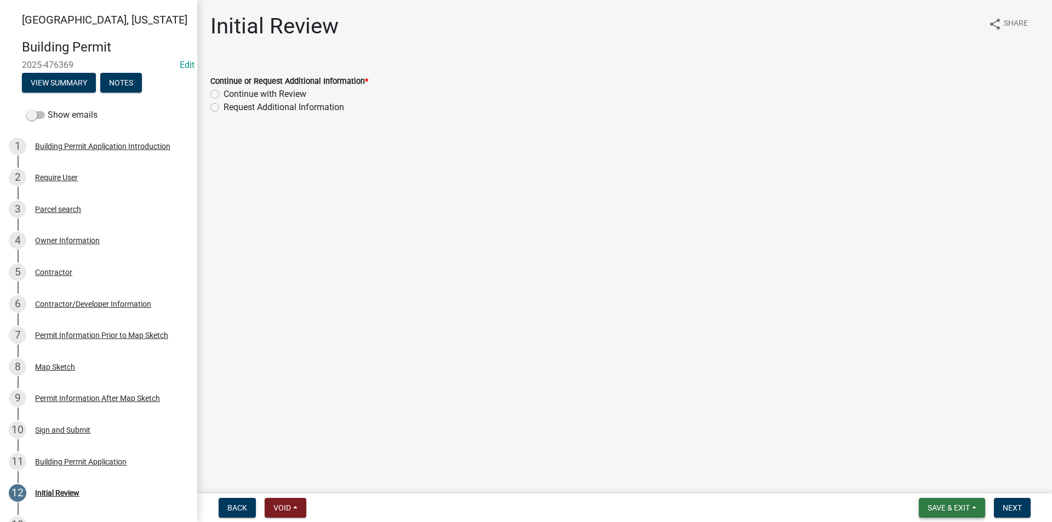
click at [930, 507] on span "Save & Exit" at bounding box center [948, 507] width 42 height 9
click at [919, 461] on button "Save" at bounding box center [941, 453] width 88 height 26
click at [80, 364] on div "8 Map Sketch" at bounding box center [94, 367] width 171 height 18
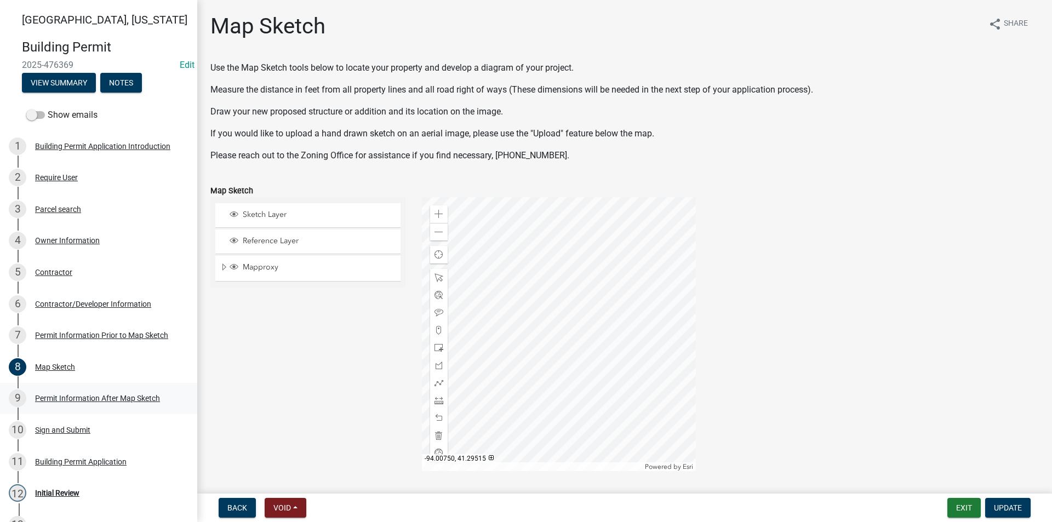
click at [61, 401] on div "Permit Information After Map Sketch" at bounding box center [97, 398] width 125 height 8
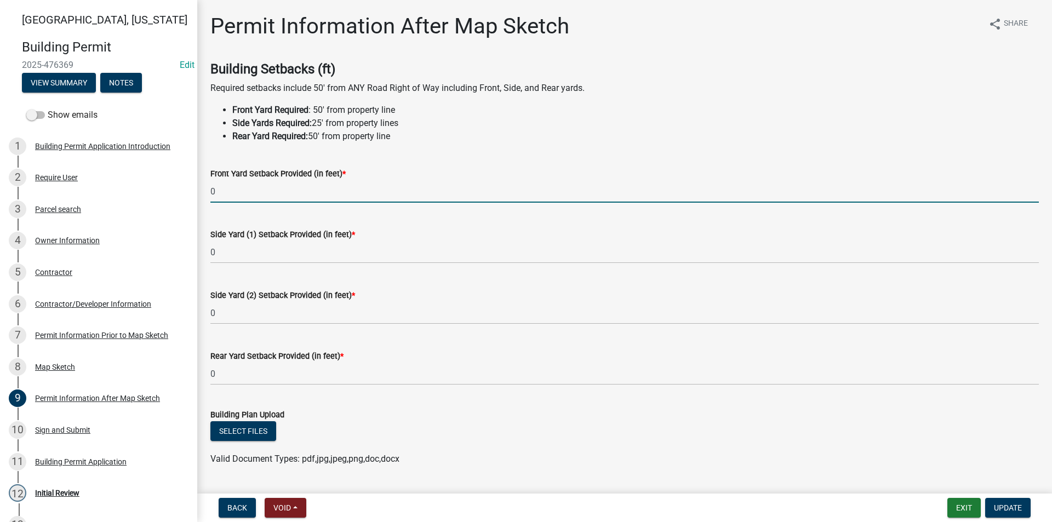
drag, startPoint x: 225, startPoint y: 198, endPoint x: 199, endPoint y: 197, distance: 25.8
click at [199, 197] on div "Permit Information After Map Sketch share Share Building Setbacks (ft) Required…" at bounding box center [624, 319] width 854 height 613
type input "338"
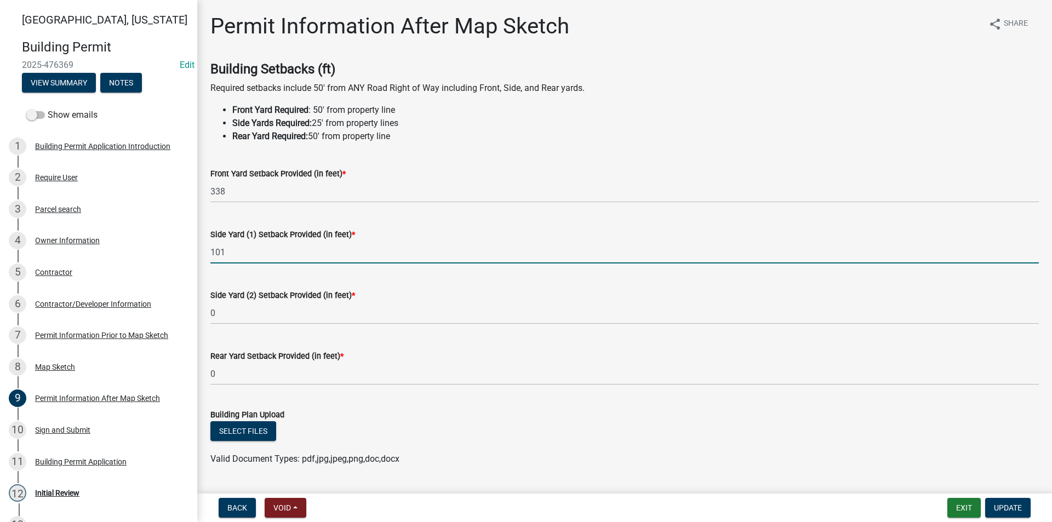
type input "101"
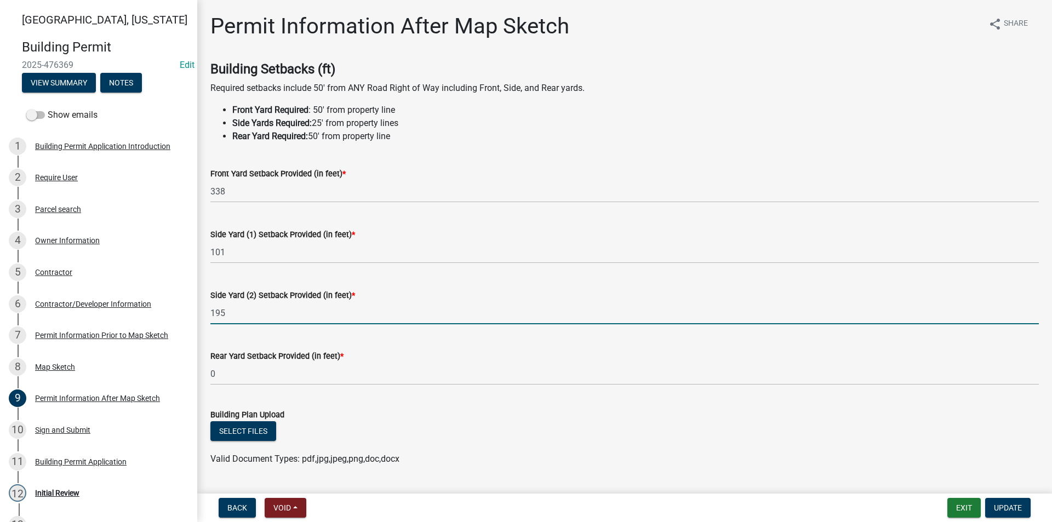
type input "195"
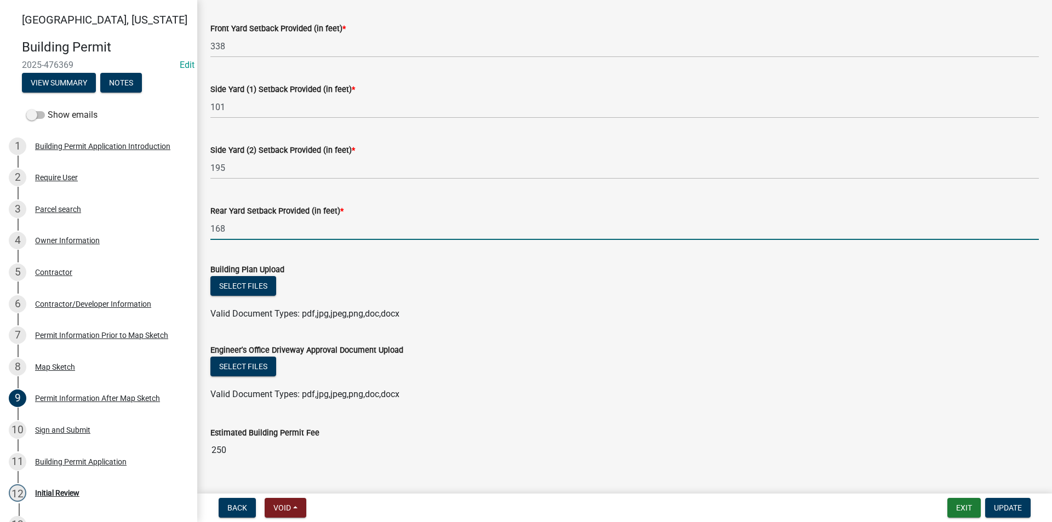
scroll to position [164, 0]
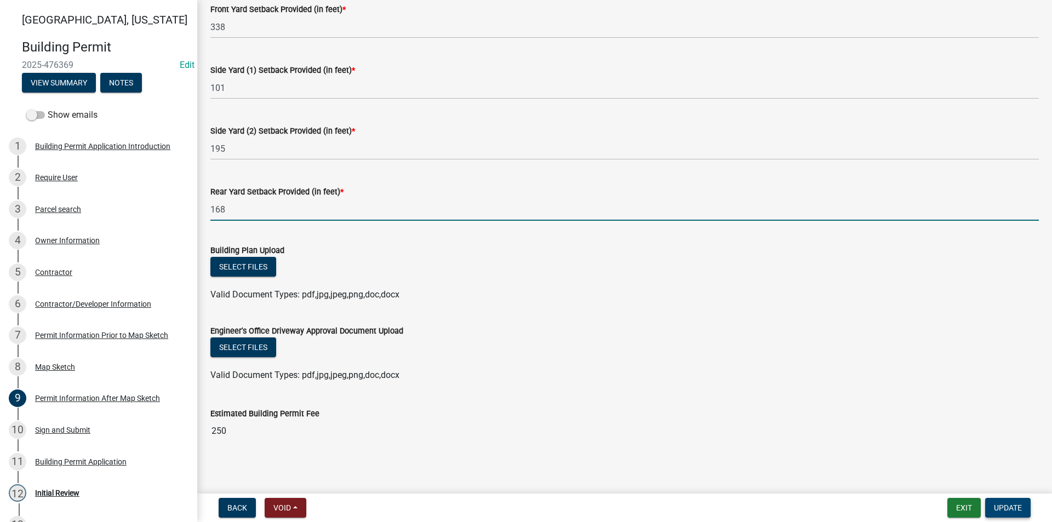
type input "168"
click at [999, 507] on span "Update" at bounding box center [1008, 507] width 28 height 9
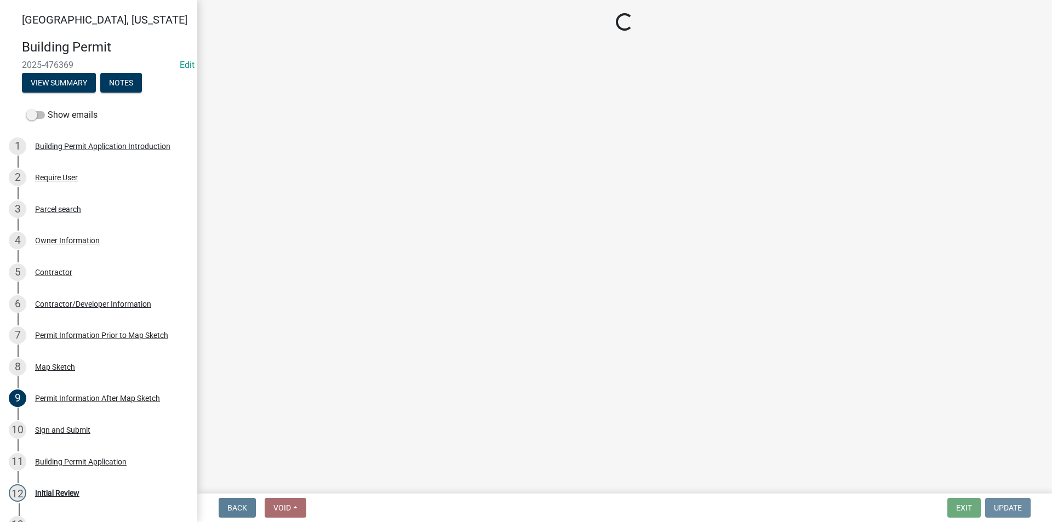
scroll to position [0, 0]
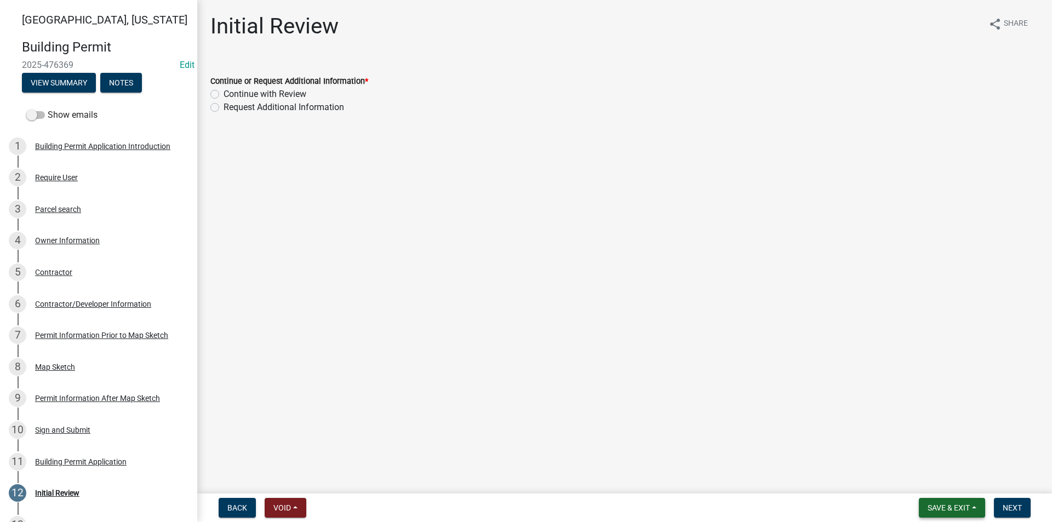
click at [927, 507] on span "Save & Exit" at bounding box center [948, 507] width 42 height 9
click at [923, 460] on button "Save" at bounding box center [941, 453] width 88 height 26
click at [61, 363] on div "Map Sketch" at bounding box center [55, 367] width 40 height 8
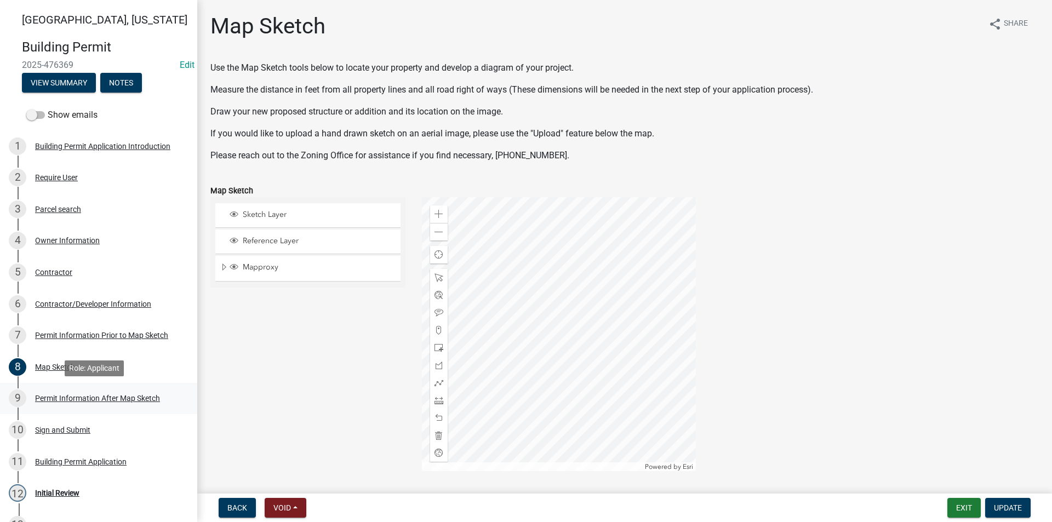
click at [59, 395] on div "Permit Information After Map Sketch" at bounding box center [97, 398] width 125 height 8
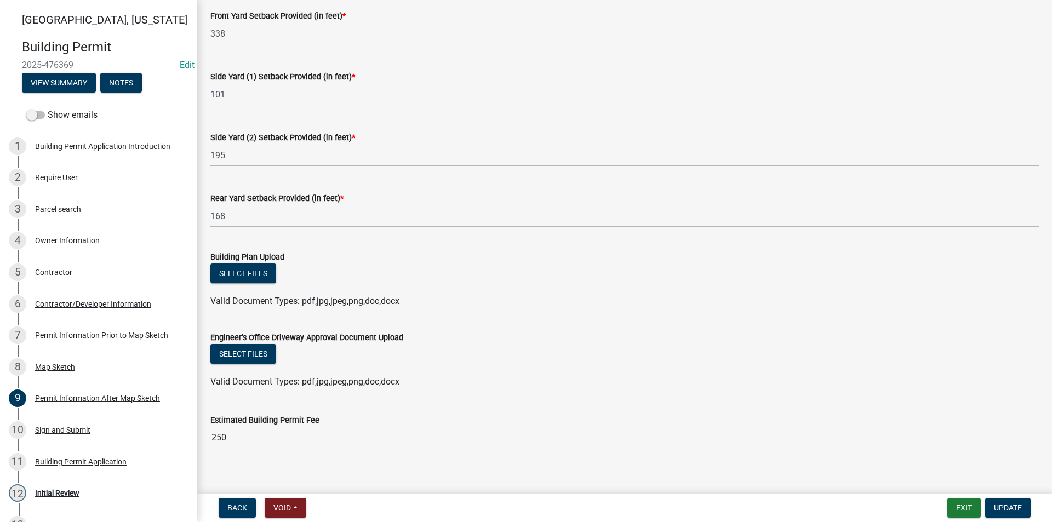
scroll to position [164, 0]
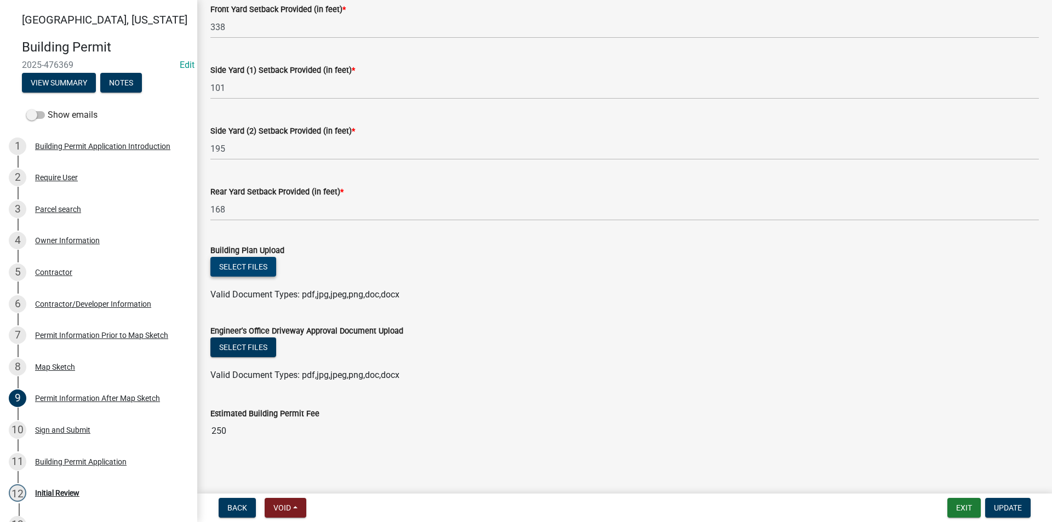
click at [238, 268] on button "Select files" at bounding box center [243, 267] width 66 height 20
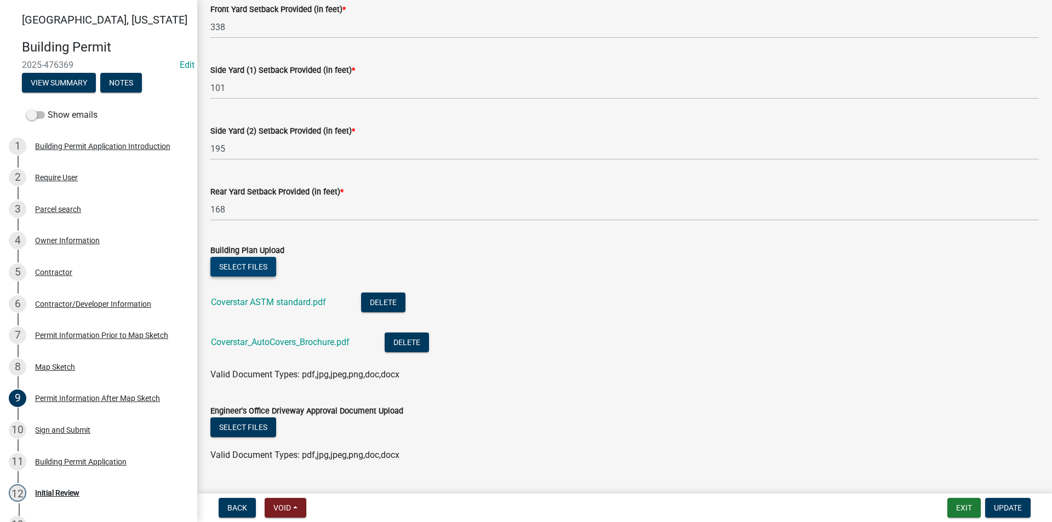
click at [259, 270] on button "Select files" at bounding box center [243, 267] width 66 height 20
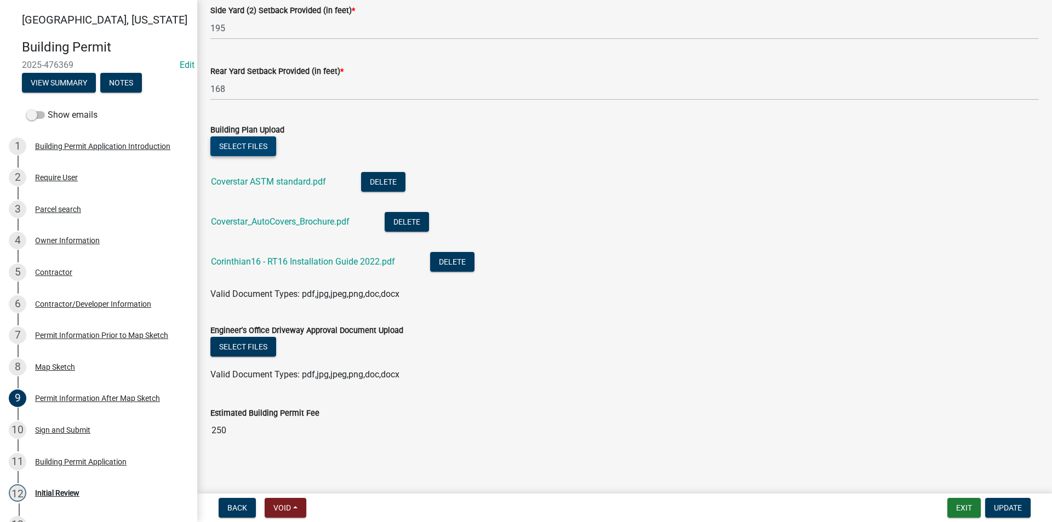
scroll to position [290, 0]
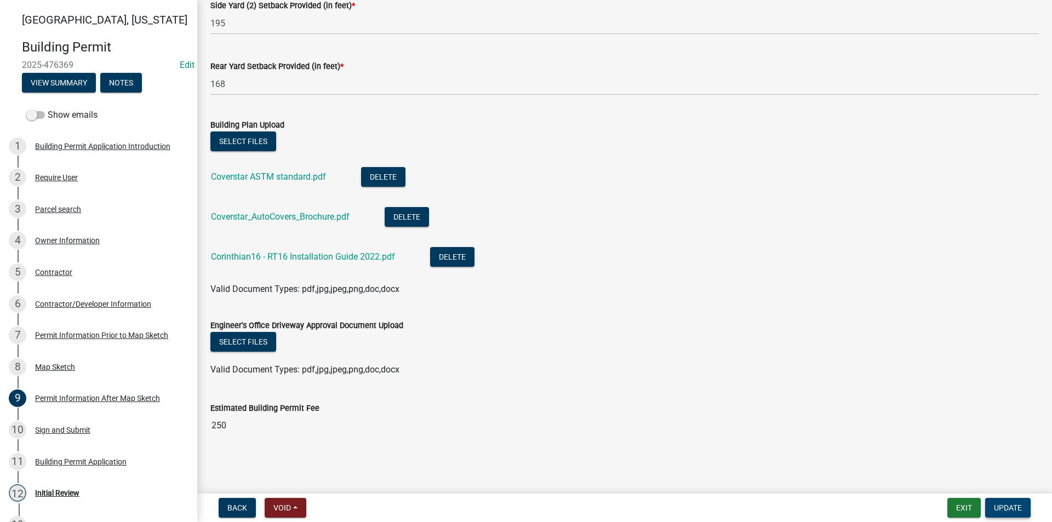
click at [1005, 510] on span "Update" at bounding box center [1008, 507] width 28 height 9
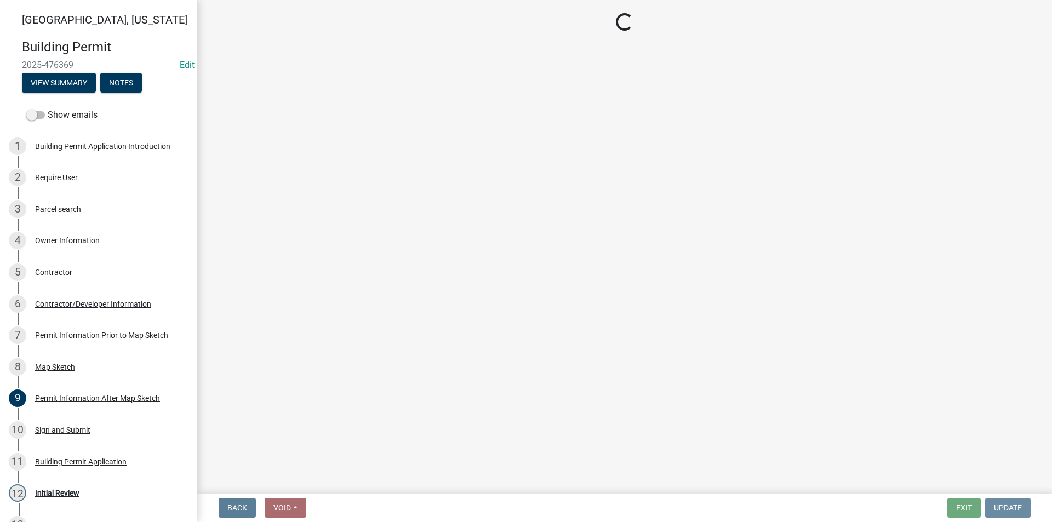
scroll to position [0, 0]
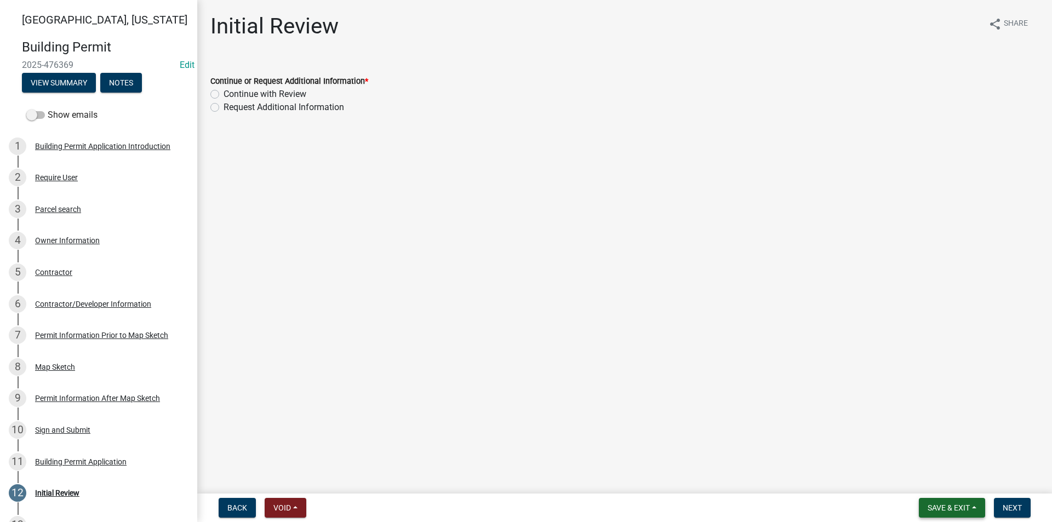
click at [940, 508] on span "Save & Exit" at bounding box center [948, 507] width 42 height 9
click at [928, 460] on button "Save" at bounding box center [941, 453] width 88 height 26
click at [64, 408] on link "9 Permit Information After Map Sketch" at bounding box center [98, 399] width 197 height 32
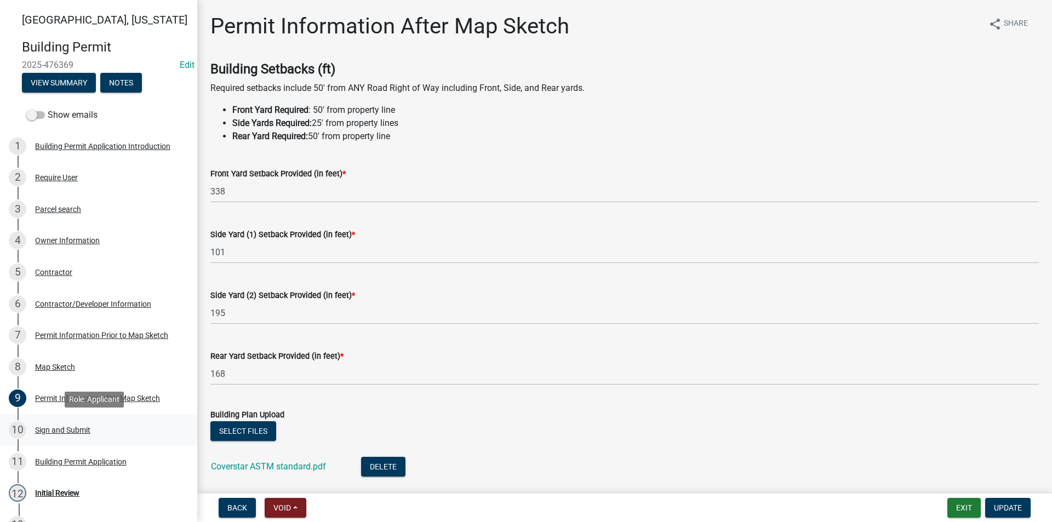
click at [68, 432] on div "Sign and Submit" at bounding box center [62, 430] width 55 height 8
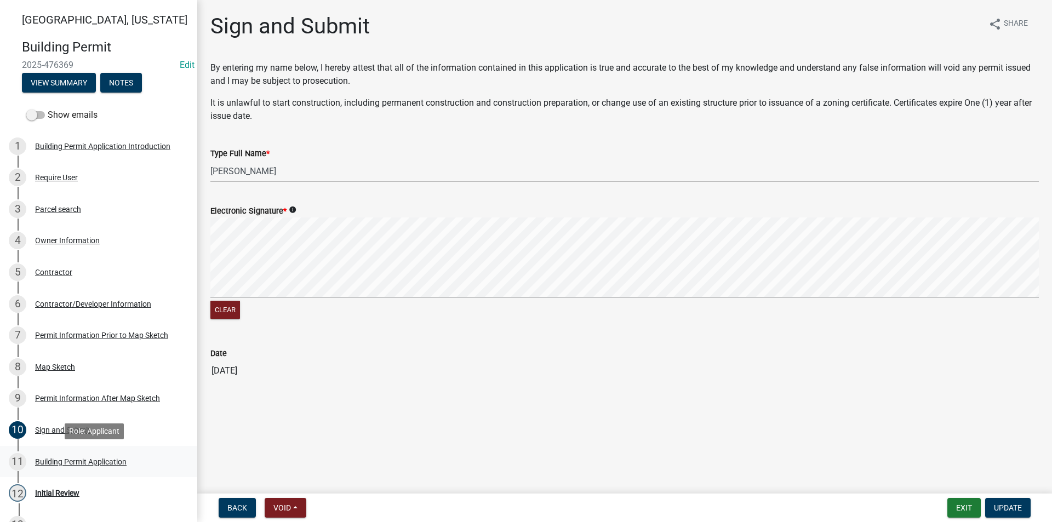
click at [74, 462] on div "Building Permit Application" at bounding box center [80, 462] width 91 height 8
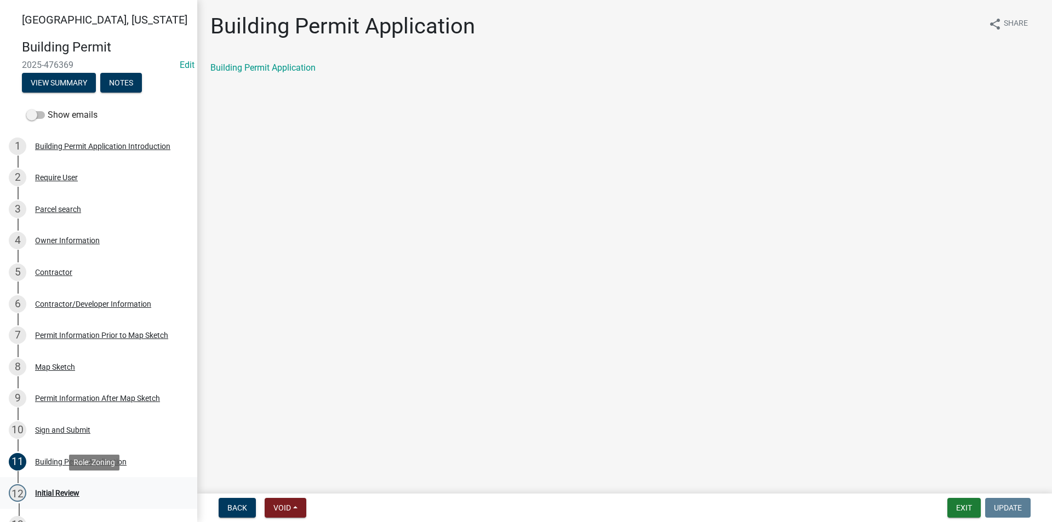
click at [56, 491] on div "Initial Review" at bounding box center [57, 493] width 44 height 8
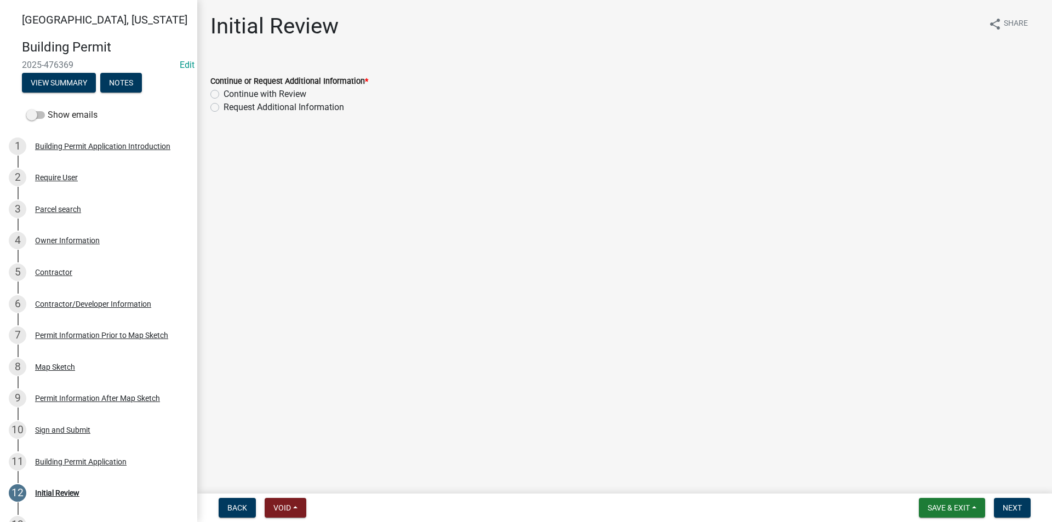
click at [216, 99] on div "Continue with Review" at bounding box center [624, 94] width 828 height 13
click at [223, 94] on label "Continue with Review" at bounding box center [264, 94] width 83 height 13
click at [223, 94] on input "Continue with Review" at bounding box center [226, 91] width 7 height 7
radio input "true"
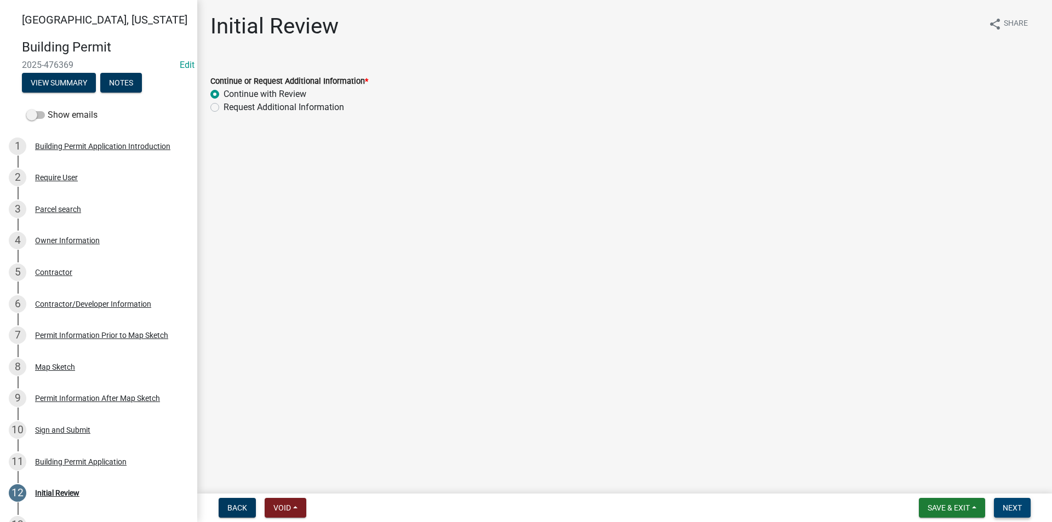
click at [1017, 511] on span "Next" at bounding box center [1011, 507] width 19 height 9
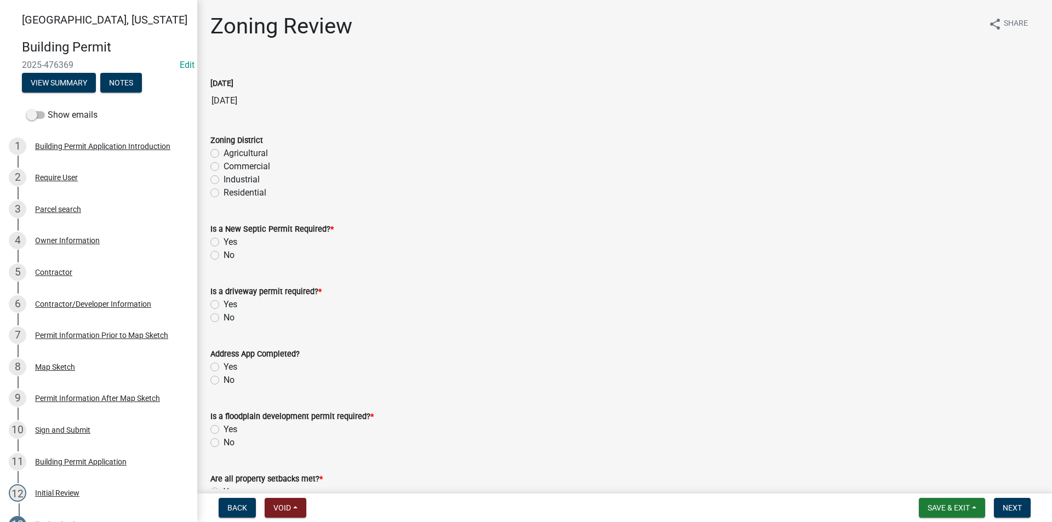
click at [223, 150] on label "Agricultural" at bounding box center [245, 153] width 44 height 13
click at [223, 150] on input "Agricultural" at bounding box center [226, 150] width 7 height 7
radio input "true"
click at [223, 259] on label "No" at bounding box center [228, 255] width 11 height 13
click at [223, 256] on input "No" at bounding box center [226, 252] width 7 height 7
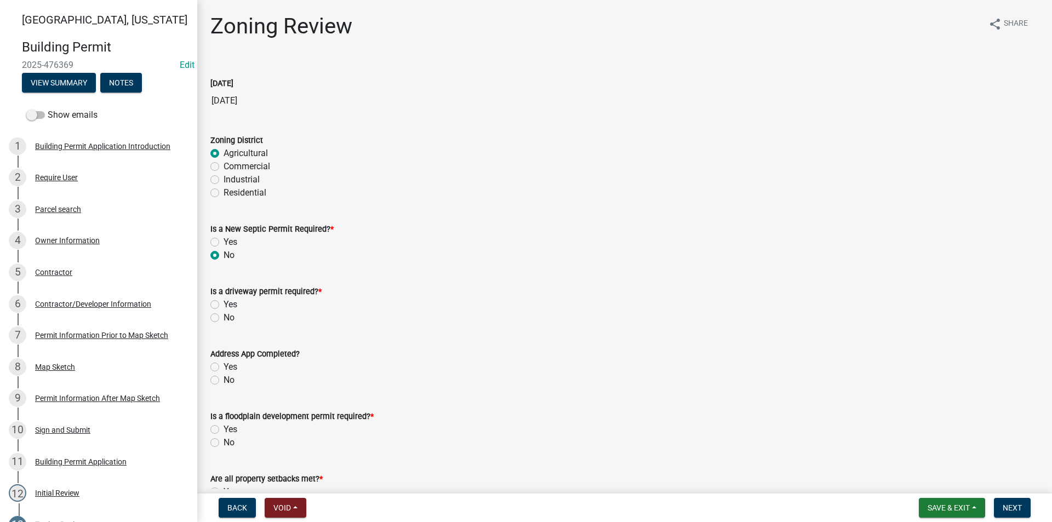
radio input "true"
click at [223, 318] on label "No" at bounding box center [228, 317] width 11 height 13
click at [223, 318] on input "No" at bounding box center [226, 314] width 7 height 7
radio input "true"
click at [223, 366] on label "Yes" at bounding box center [230, 366] width 14 height 13
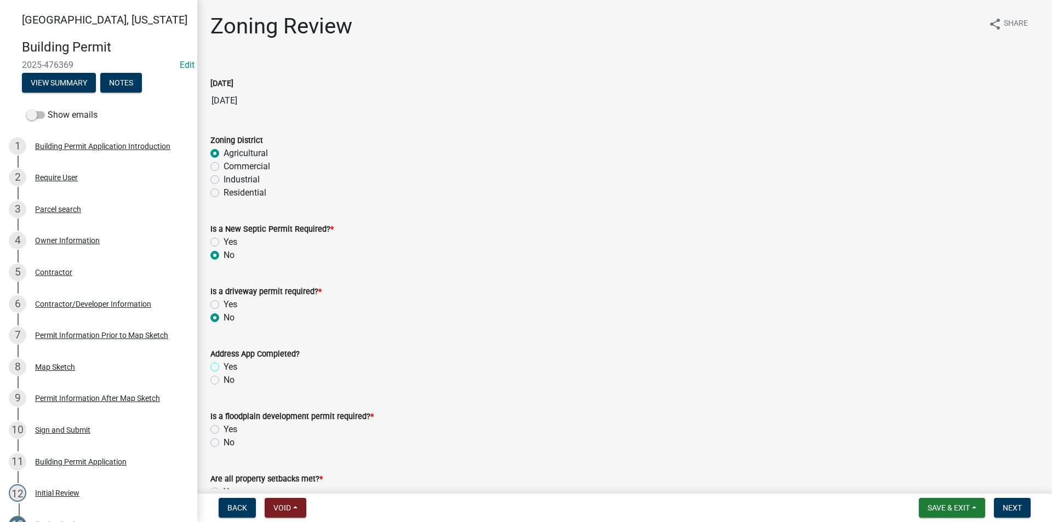
click at [223, 366] on input "Yes" at bounding box center [226, 363] width 7 height 7
radio input "true"
click at [223, 443] on label "No" at bounding box center [228, 442] width 11 height 13
click at [223, 443] on input "No" at bounding box center [226, 439] width 7 height 7
radio input "true"
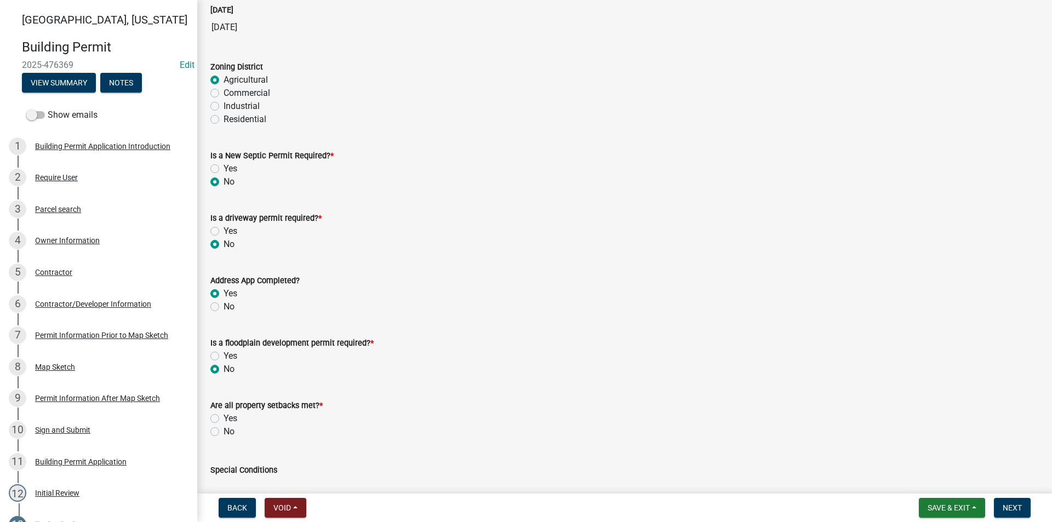
scroll to position [219, 0]
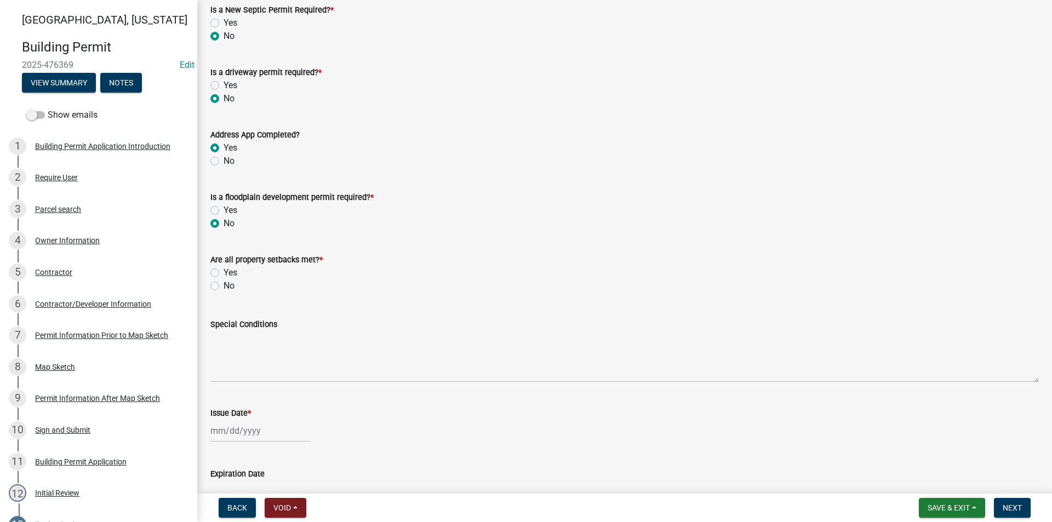
click at [223, 268] on label "Yes" at bounding box center [230, 272] width 14 height 13
click at [223, 268] on input "Yes" at bounding box center [226, 269] width 7 height 7
radio input "true"
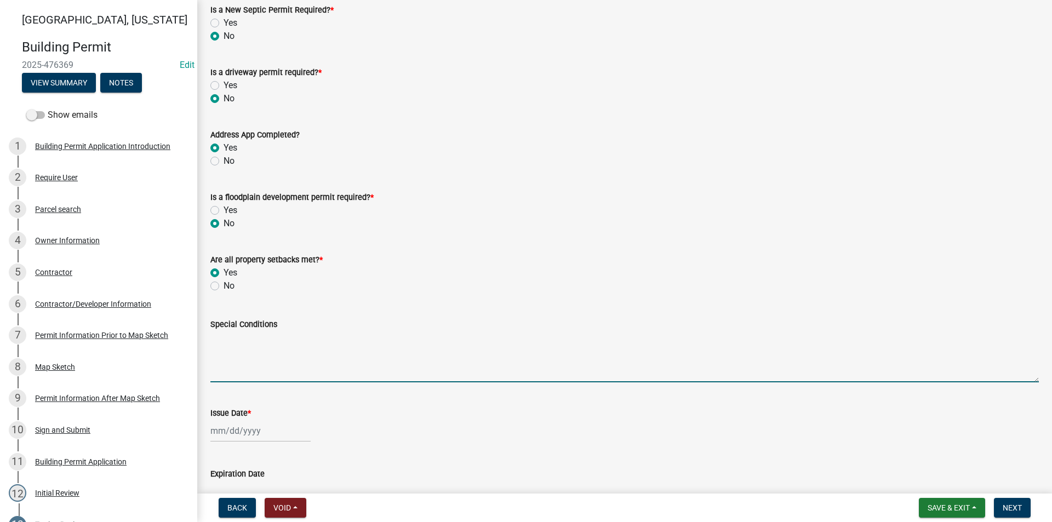
click at [234, 353] on textarea "Special Conditions" at bounding box center [624, 356] width 828 height 51
type textarea "N"
click at [299, 337] on textarea "Replacing the existing pool with a new 16'X40'" at bounding box center [624, 356] width 828 height 51
click at [438, 337] on textarea "Replacing the existing inground pool with a new 16'X40'" at bounding box center [624, 356] width 828 height 51
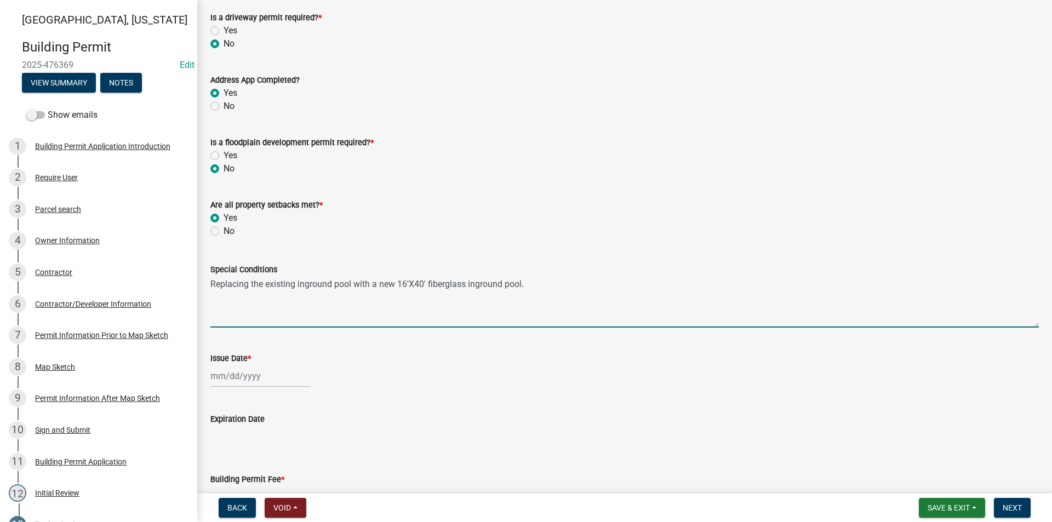
type textarea "Replacing the existing inground pool with a new 16'X40' fiberglass inground poo…"
click at [229, 372] on div at bounding box center [260, 376] width 100 height 22
select select "9"
select select "2025"
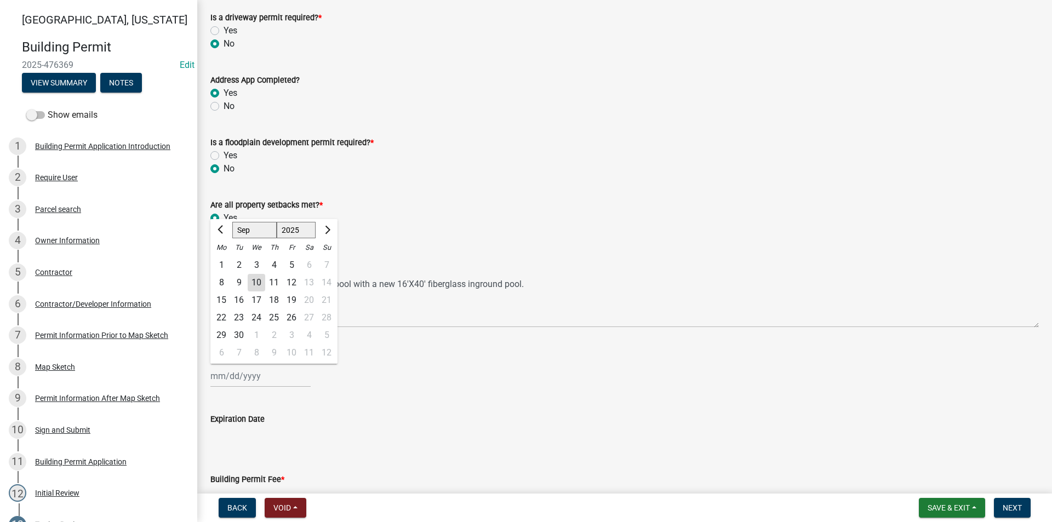
click at [257, 281] on div "10" at bounding box center [257, 283] width 18 height 18
type input "[DATE]"
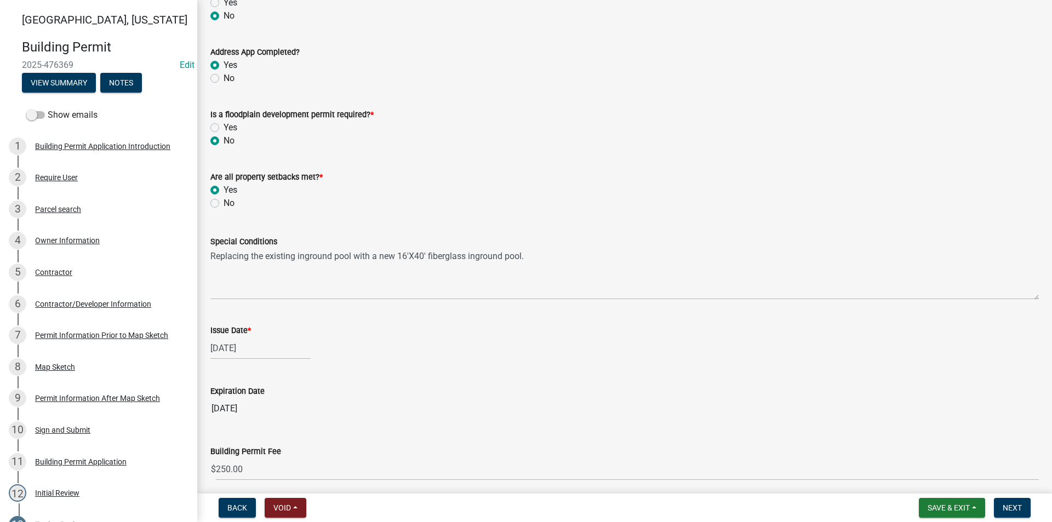
scroll to position [346, 0]
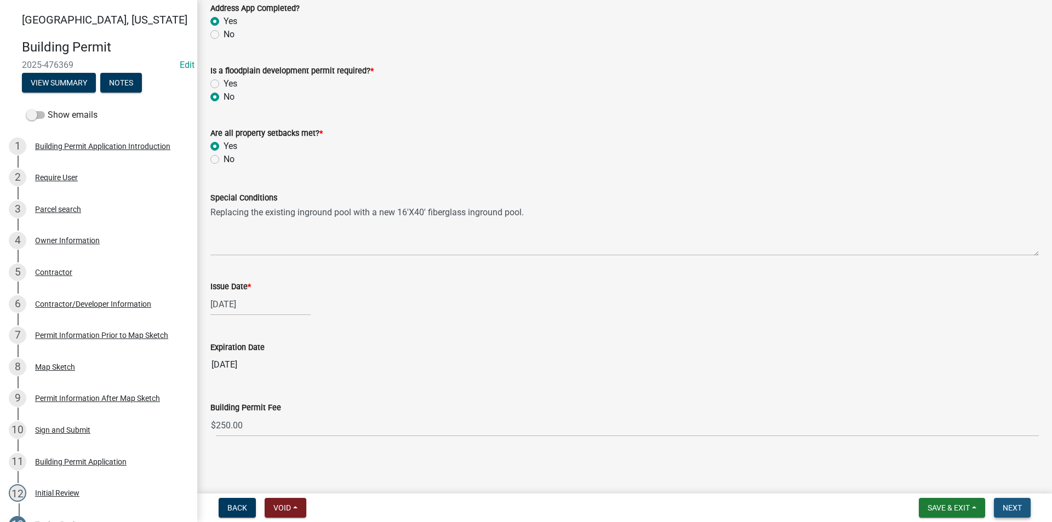
click at [1017, 509] on span "Next" at bounding box center [1011, 507] width 19 height 9
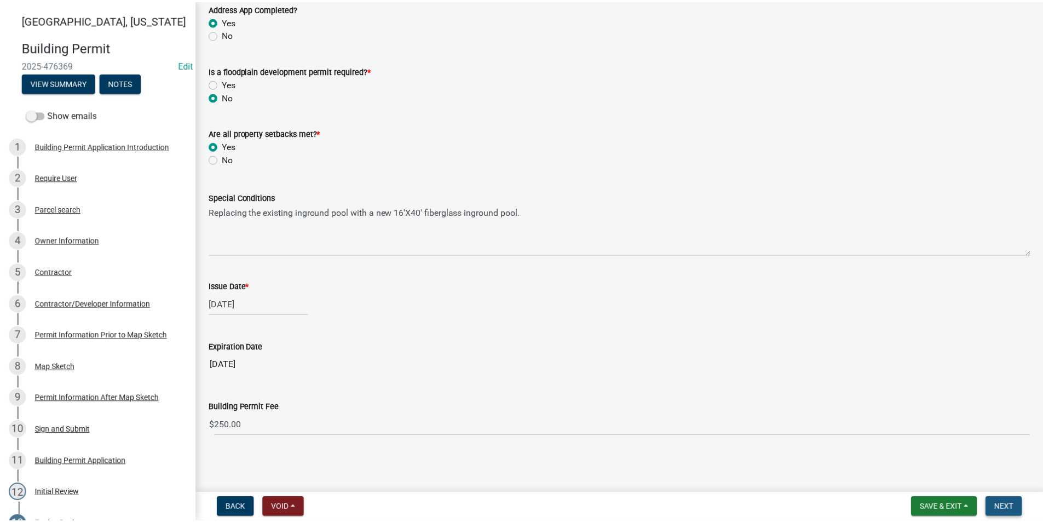
scroll to position [0, 0]
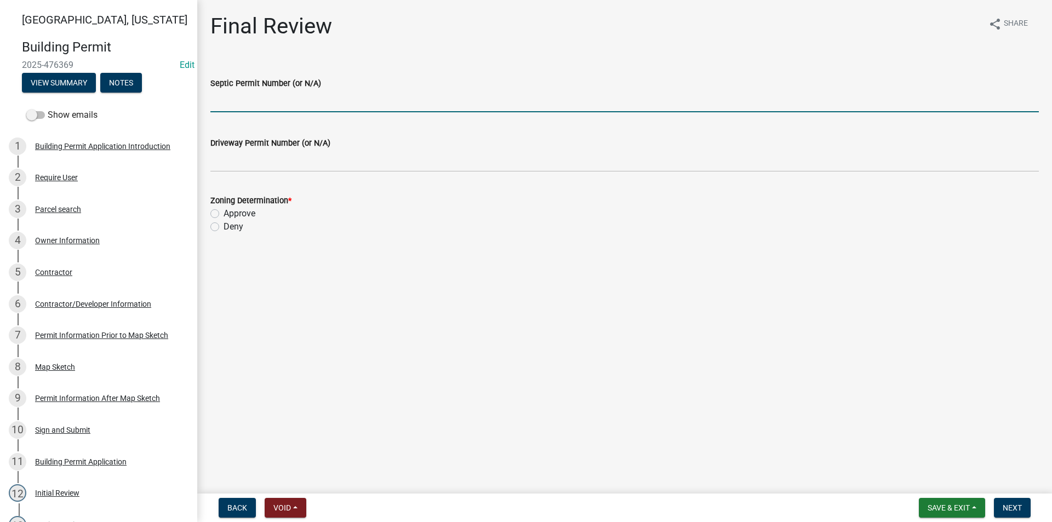
click at [228, 96] on input "Septic Permit Number (or N/A)" at bounding box center [624, 101] width 828 height 22
type input "N/A"
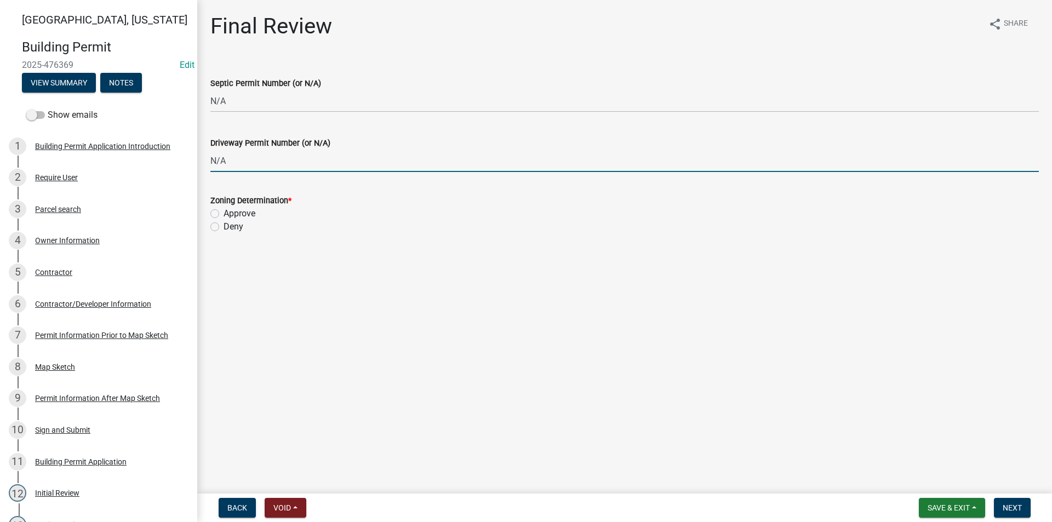
type input "N/A"
click at [223, 212] on label "Approve" at bounding box center [239, 213] width 32 height 13
click at [223, 212] on input "Approve" at bounding box center [226, 210] width 7 height 7
radio input "true"
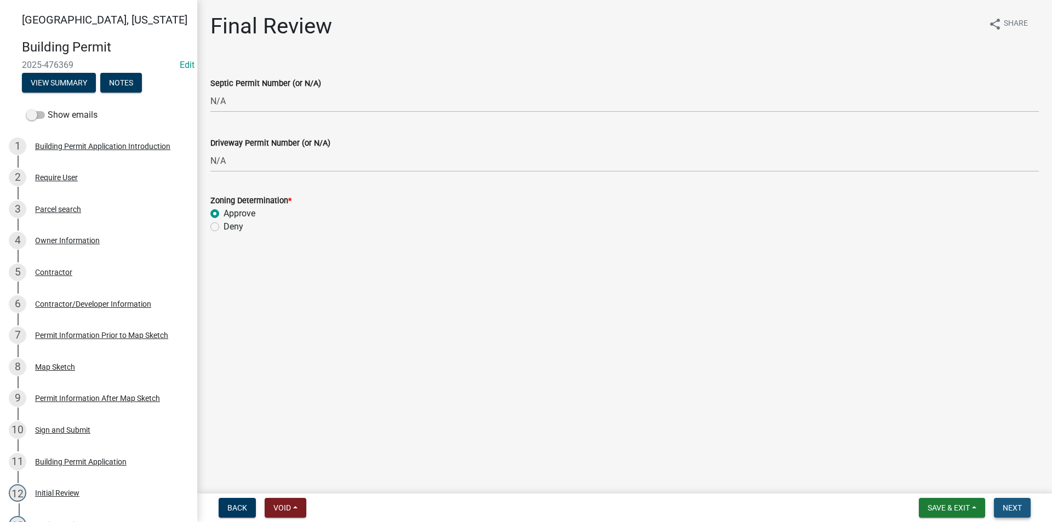
click at [1013, 509] on span "Next" at bounding box center [1011, 507] width 19 height 9
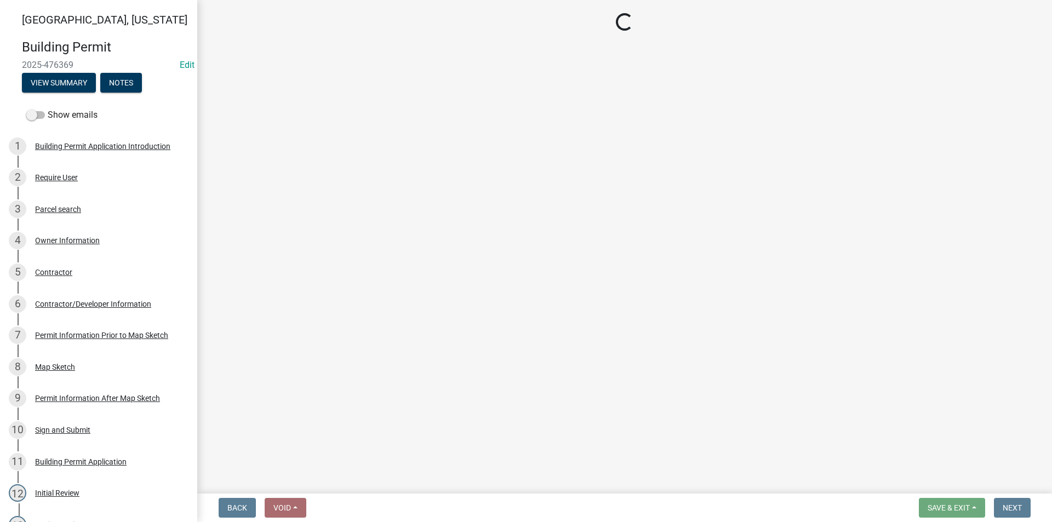
select select "3: 3"
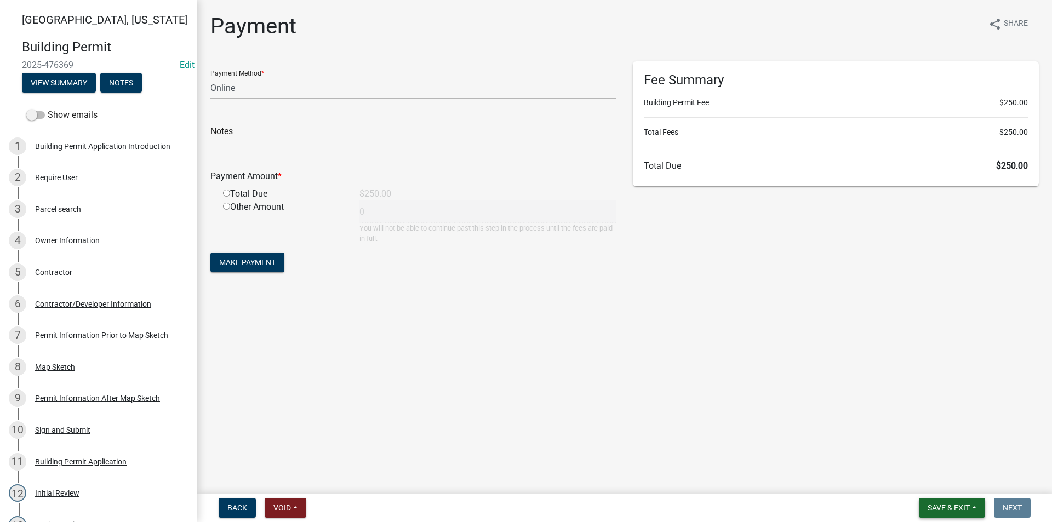
click at [934, 507] on span "Save & Exit" at bounding box center [948, 507] width 42 height 9
click at [932, 480] on button "Save & Exit" at bounding box center [941, 479] width 88 height 26
